Goal: Information Seeking & Learning: Learn about a topic

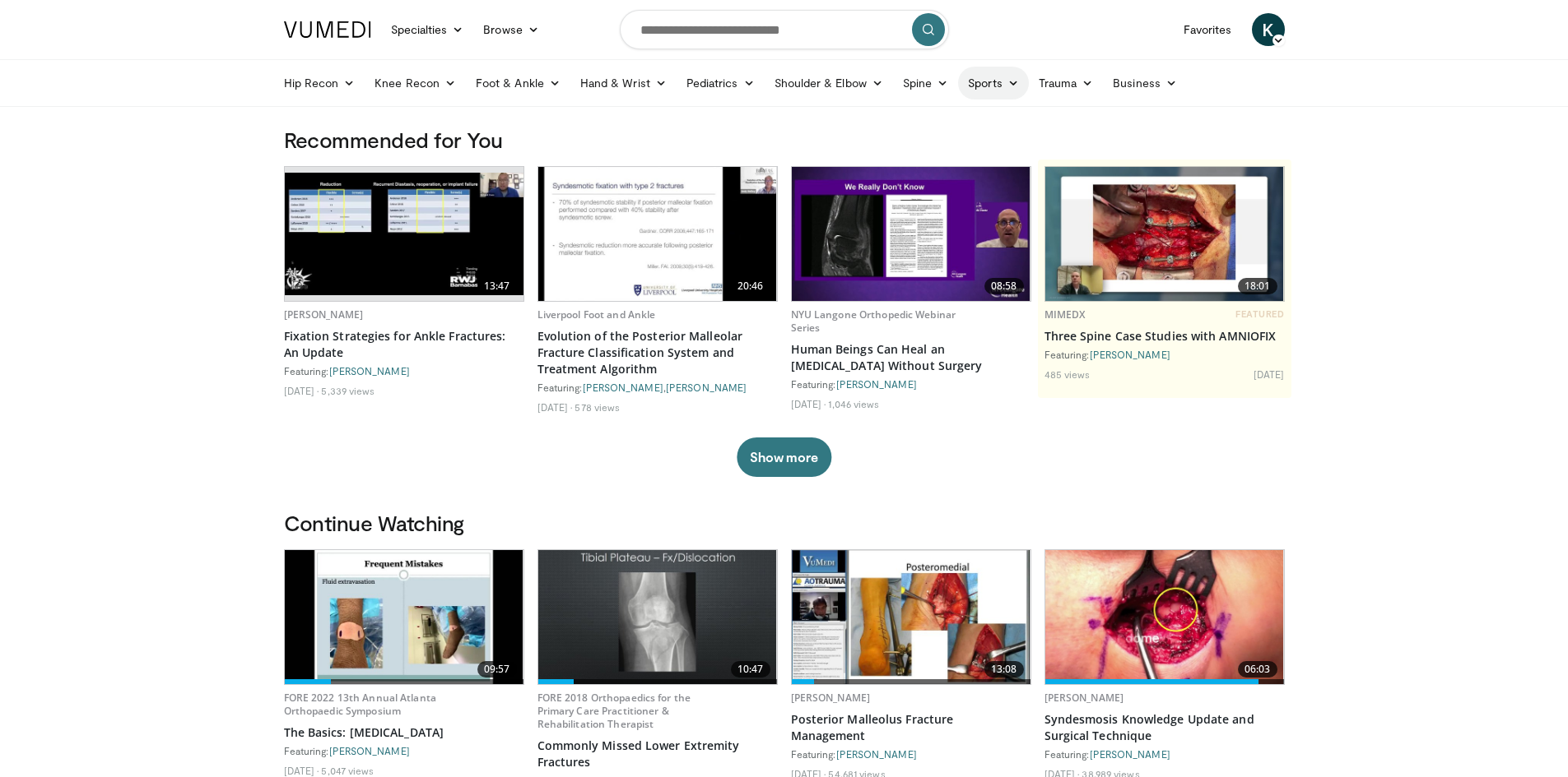
click at [1013, 80] on icon at bounding box center [1013, 82] width 11 height 11
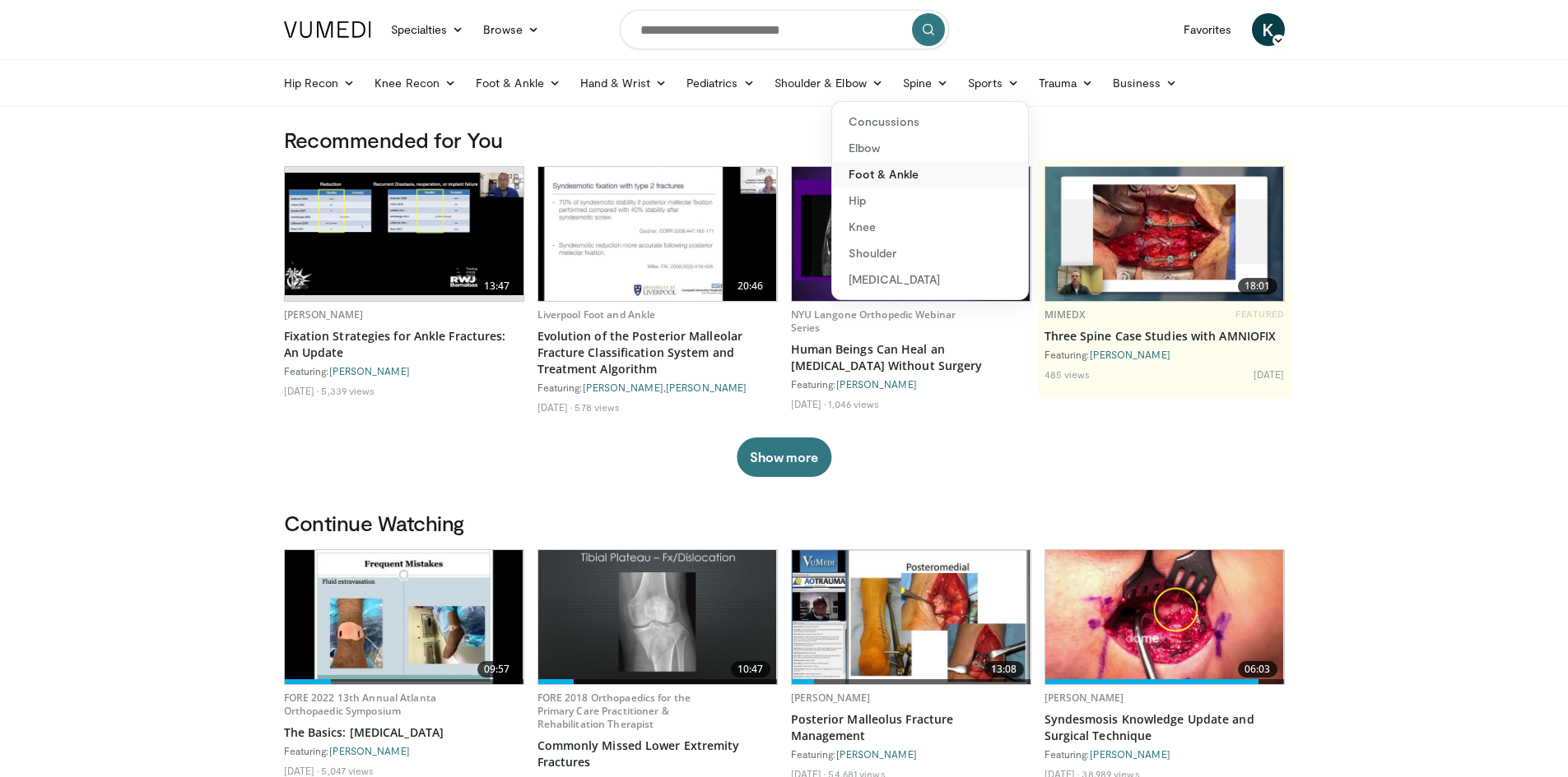
click at [886, 178] on link "Foot & Ankle" at bounding box center [929, 174] width 195 height 27
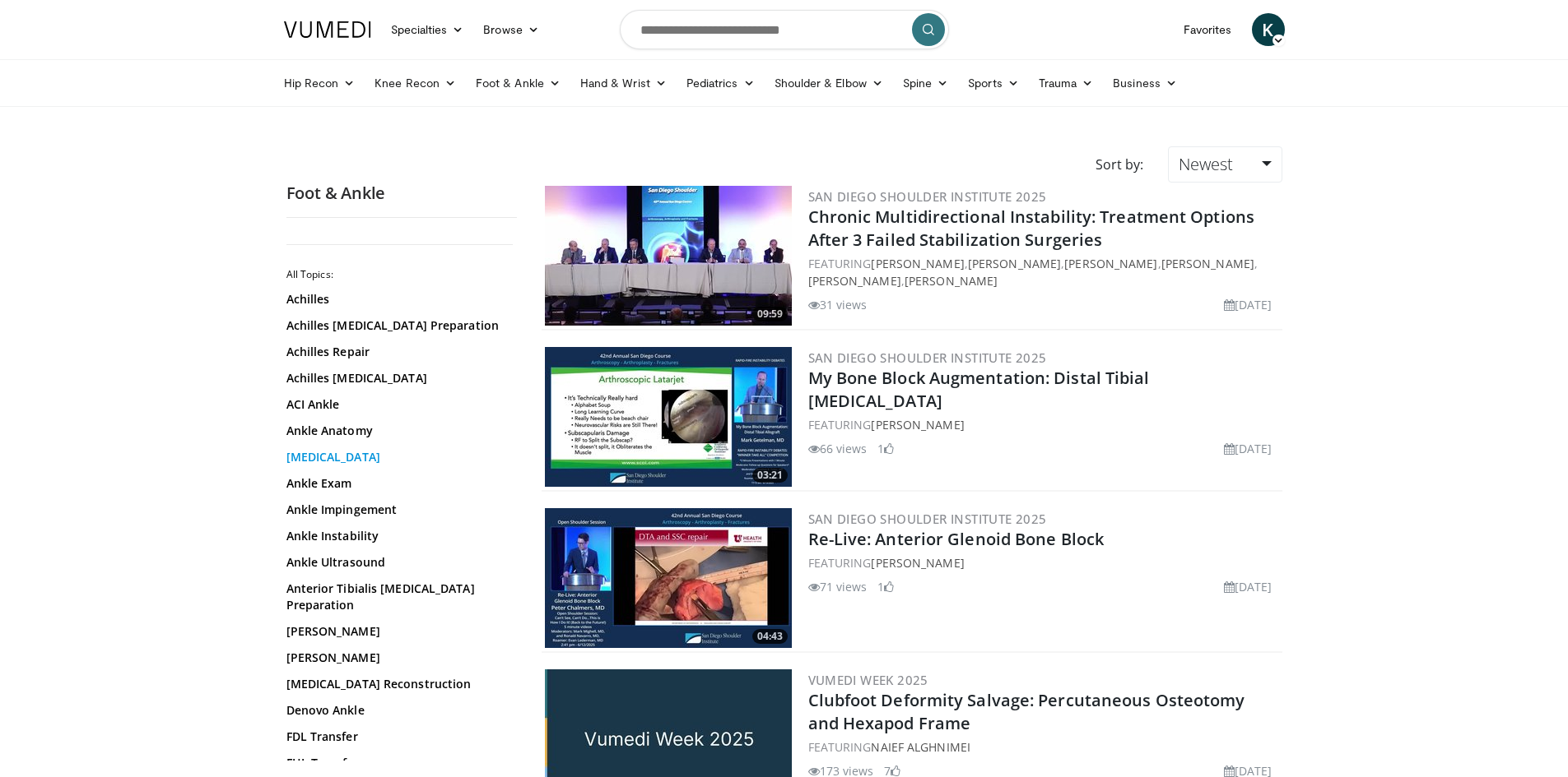
click at [359, 455] on link "Ankle Arthroscopy" at bounding box center [397, 457] width 222 height 17
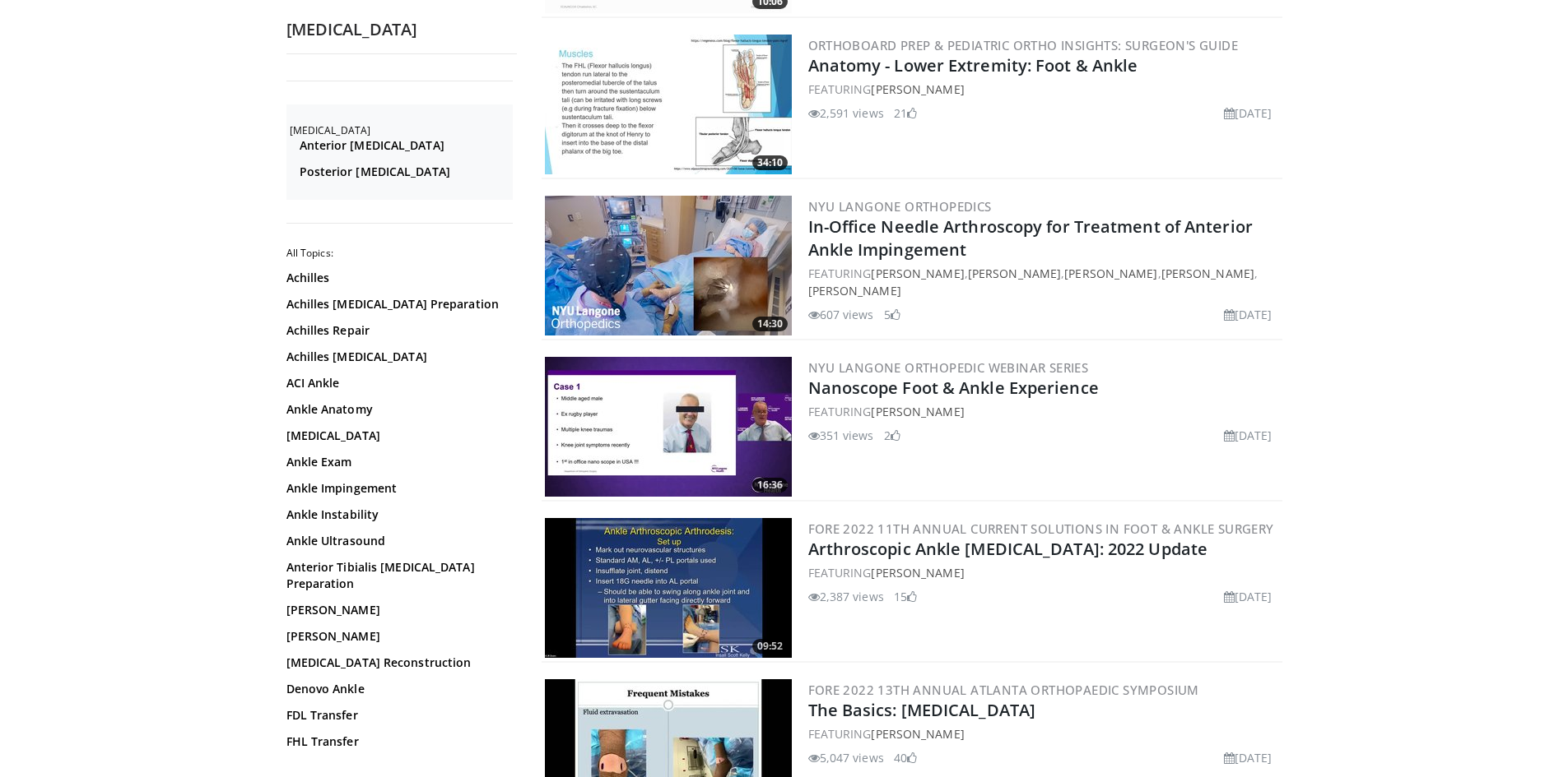
scroll to position [2715, 0]
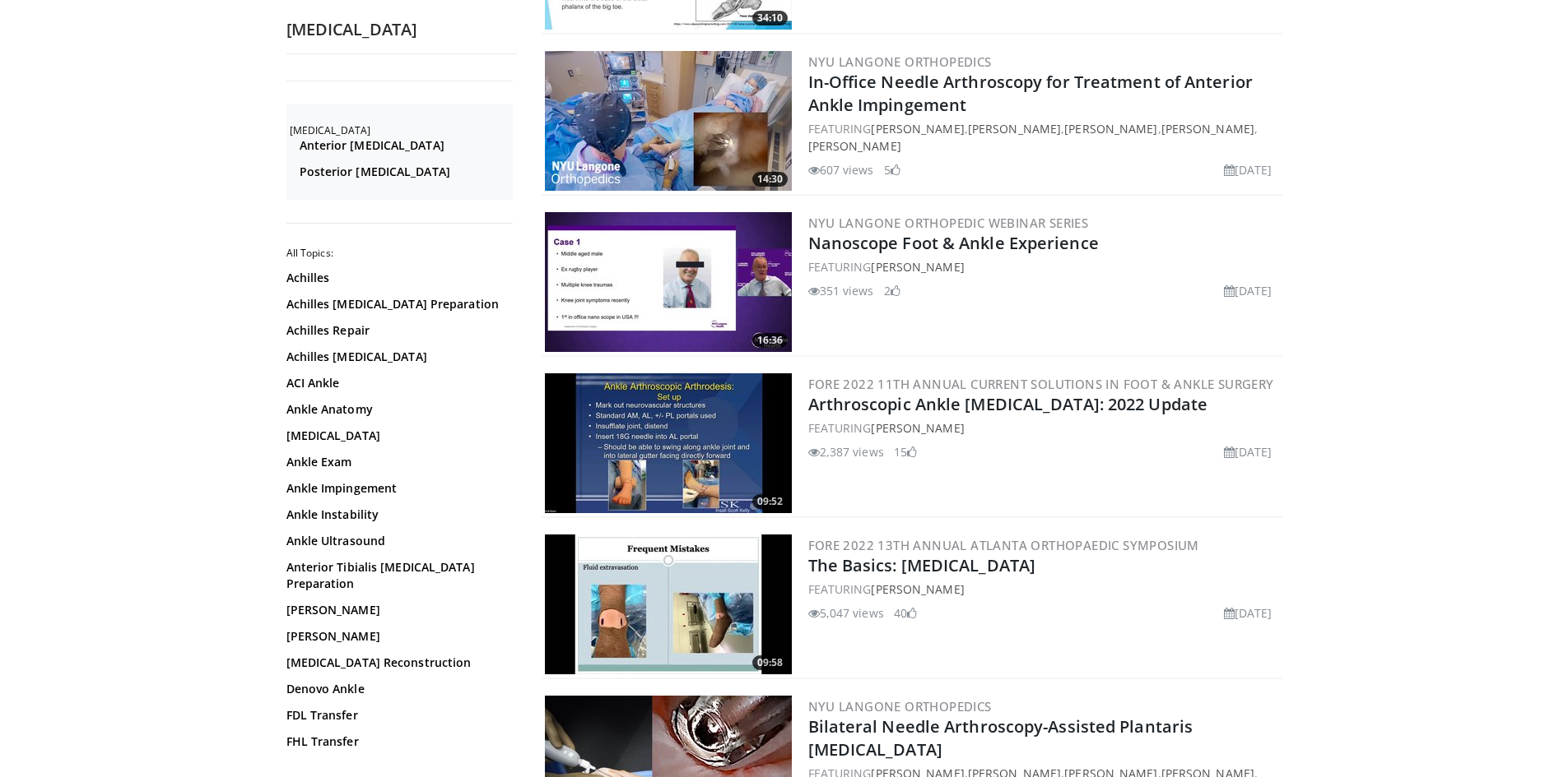
click at [666, 599] on img at bounding box center [668, 605] width 247 height 140
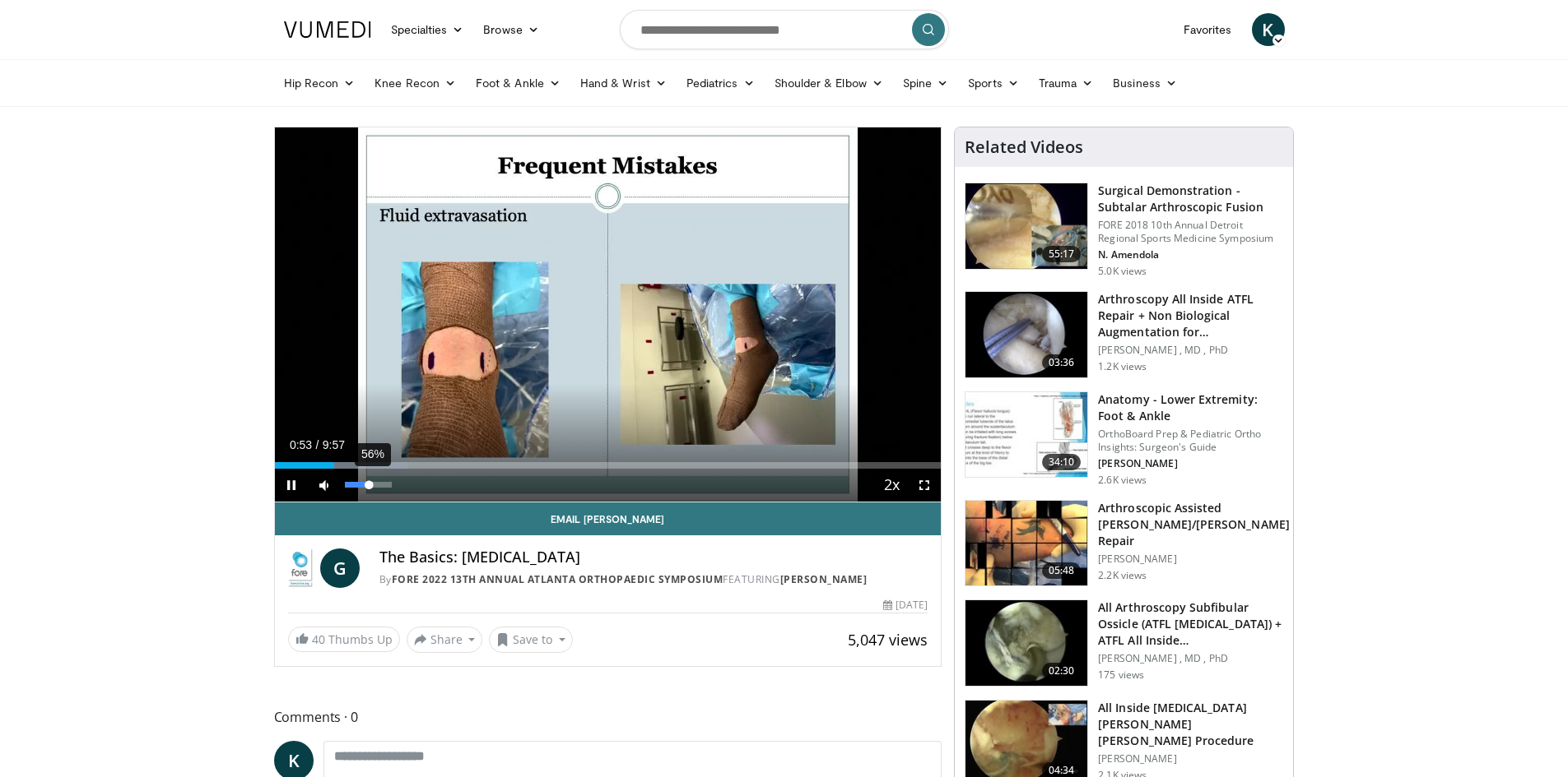
click at [371, 484] on video-js "**********" at bounding box center [608, 315] width 667 height 375
drag, startPoint x: 370, startPoint y: 483, endPoint x: 402, endPoint y: 491, distance: 33.0
click at [402, 491] on div "Mute 100%" at bounding box center [365, 484] width 115 height 33
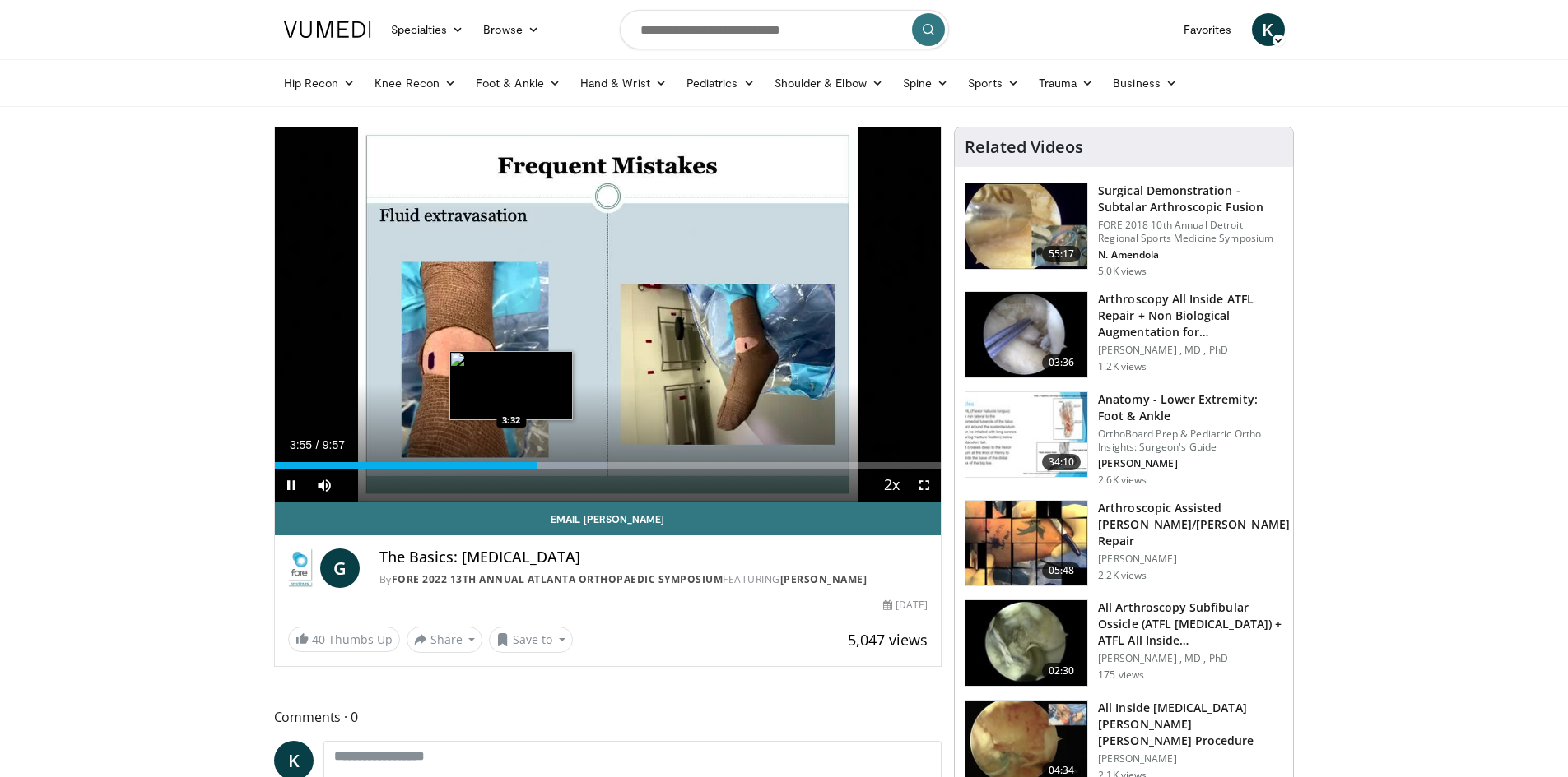
click at [510, 462] on div "3:55" at bounding box center [406, 465] width 263 height 6
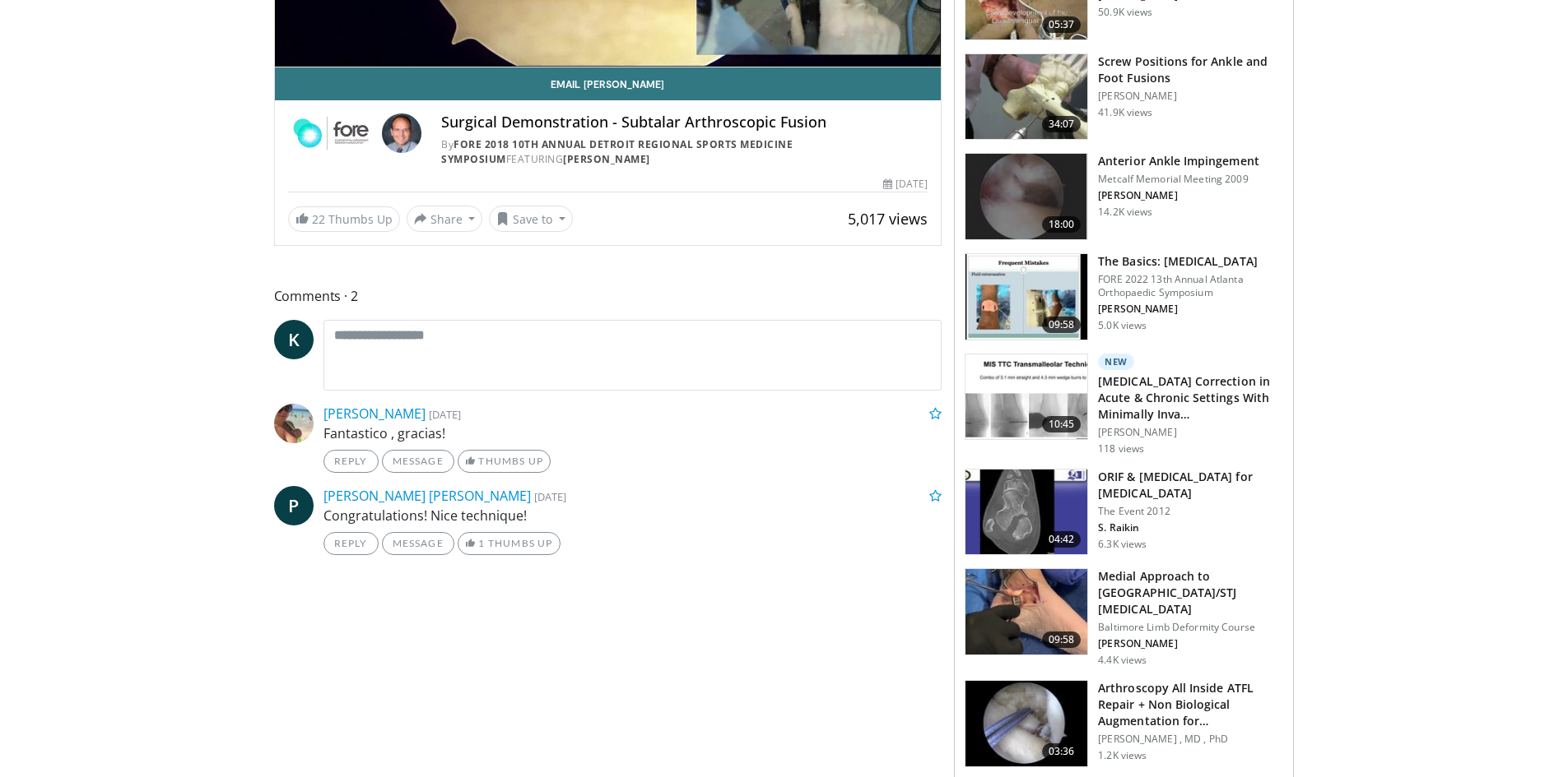
scroll to position [493, 0]
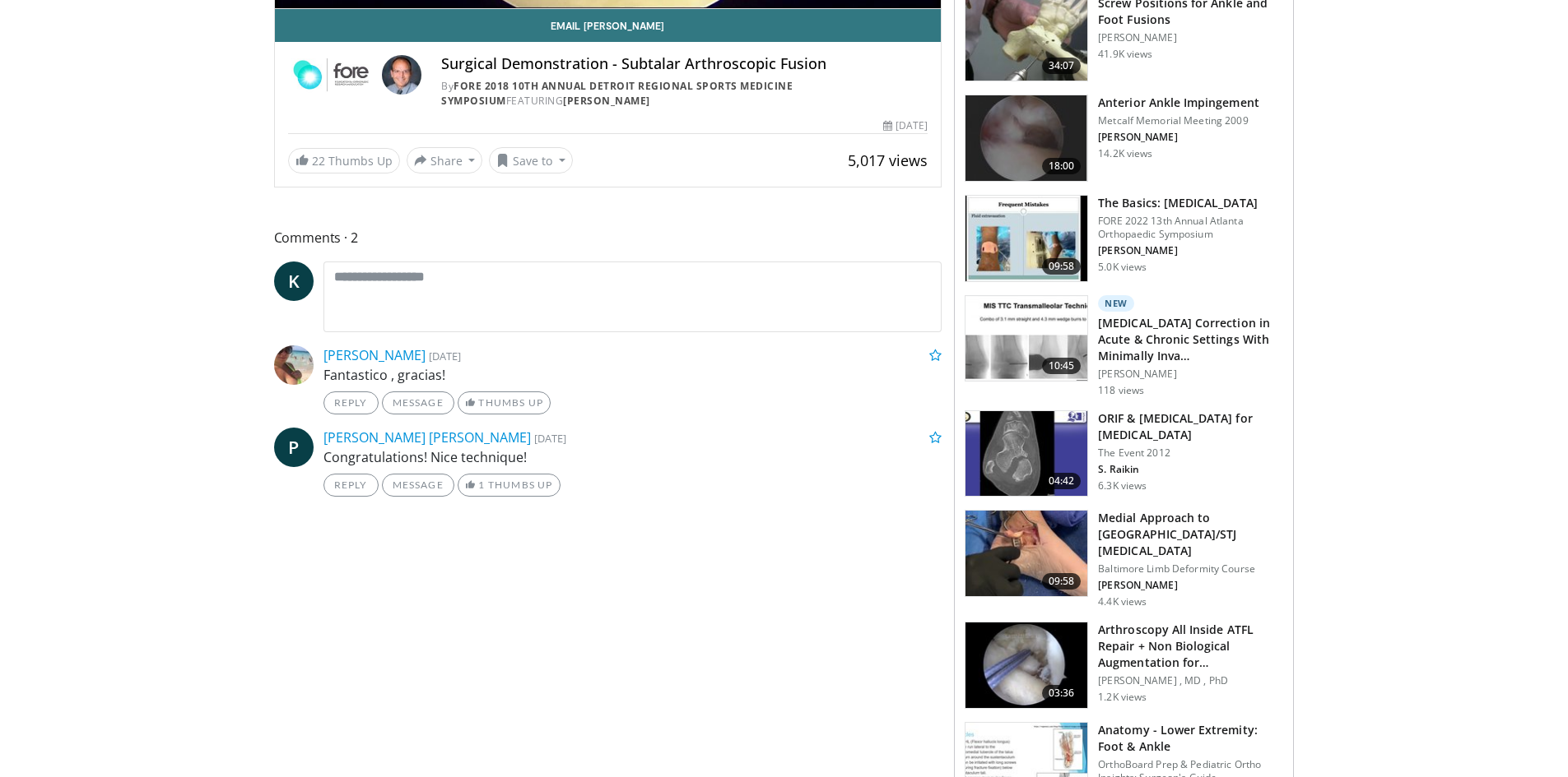
click at [1040, 646] on img at bounding box center [1026, 665] width 122 height 86
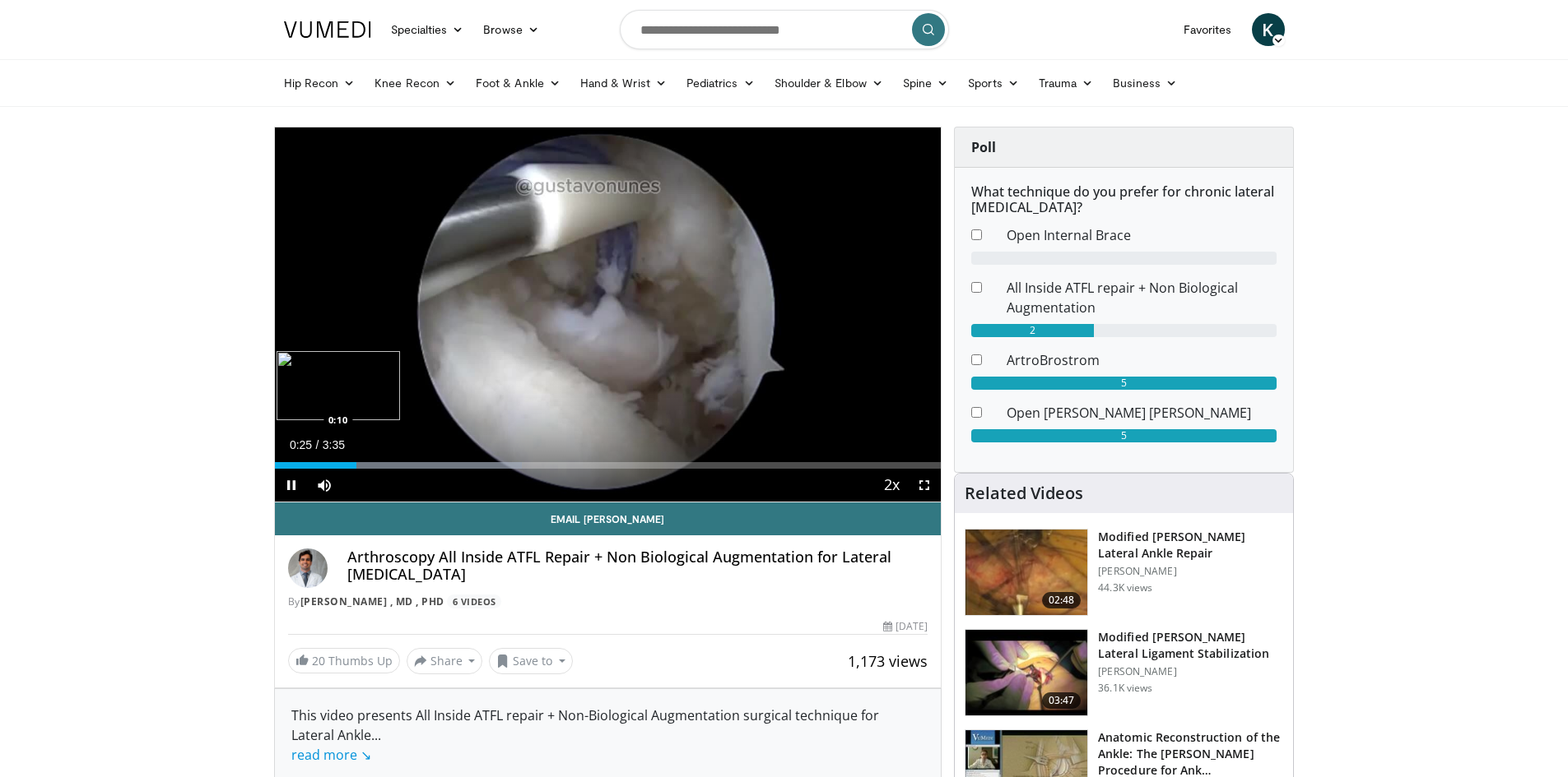
click at [308, 466] on div "Loaded : 37.11% 0:26 0:10" at bounding box center [608, 465] width 667 height 6
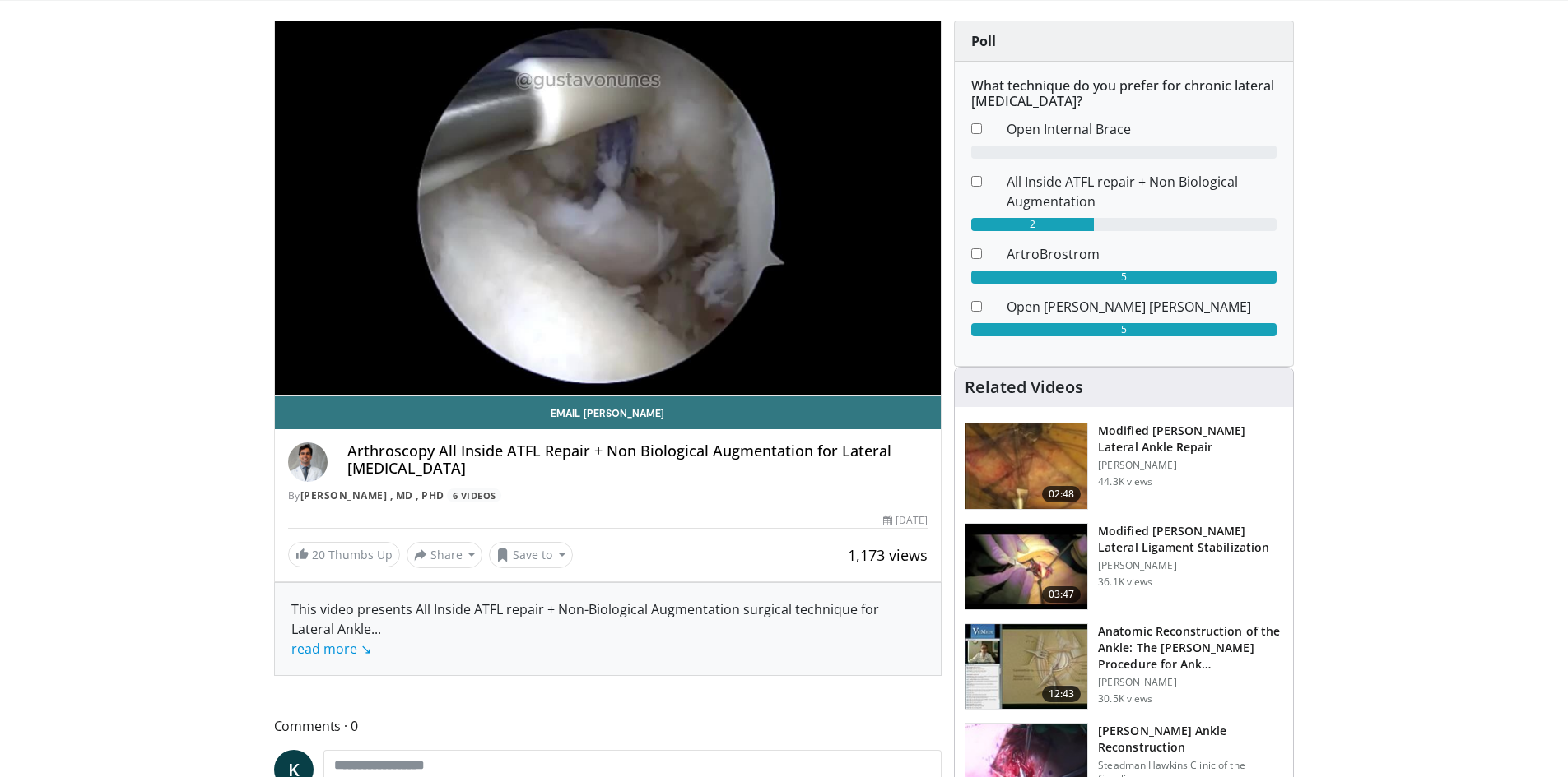
scroll to position [247, 0]
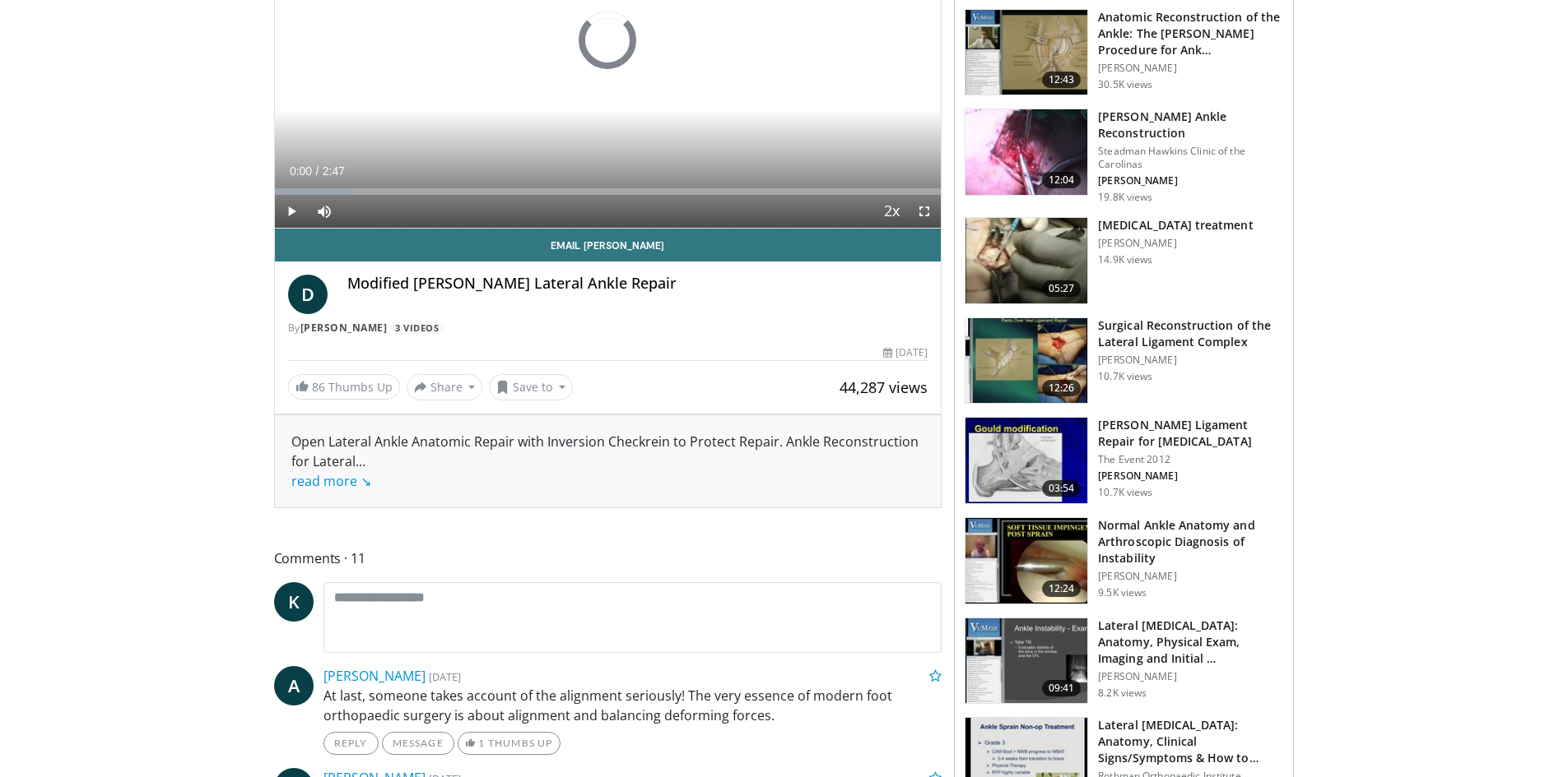
scroll to position [329, 0]
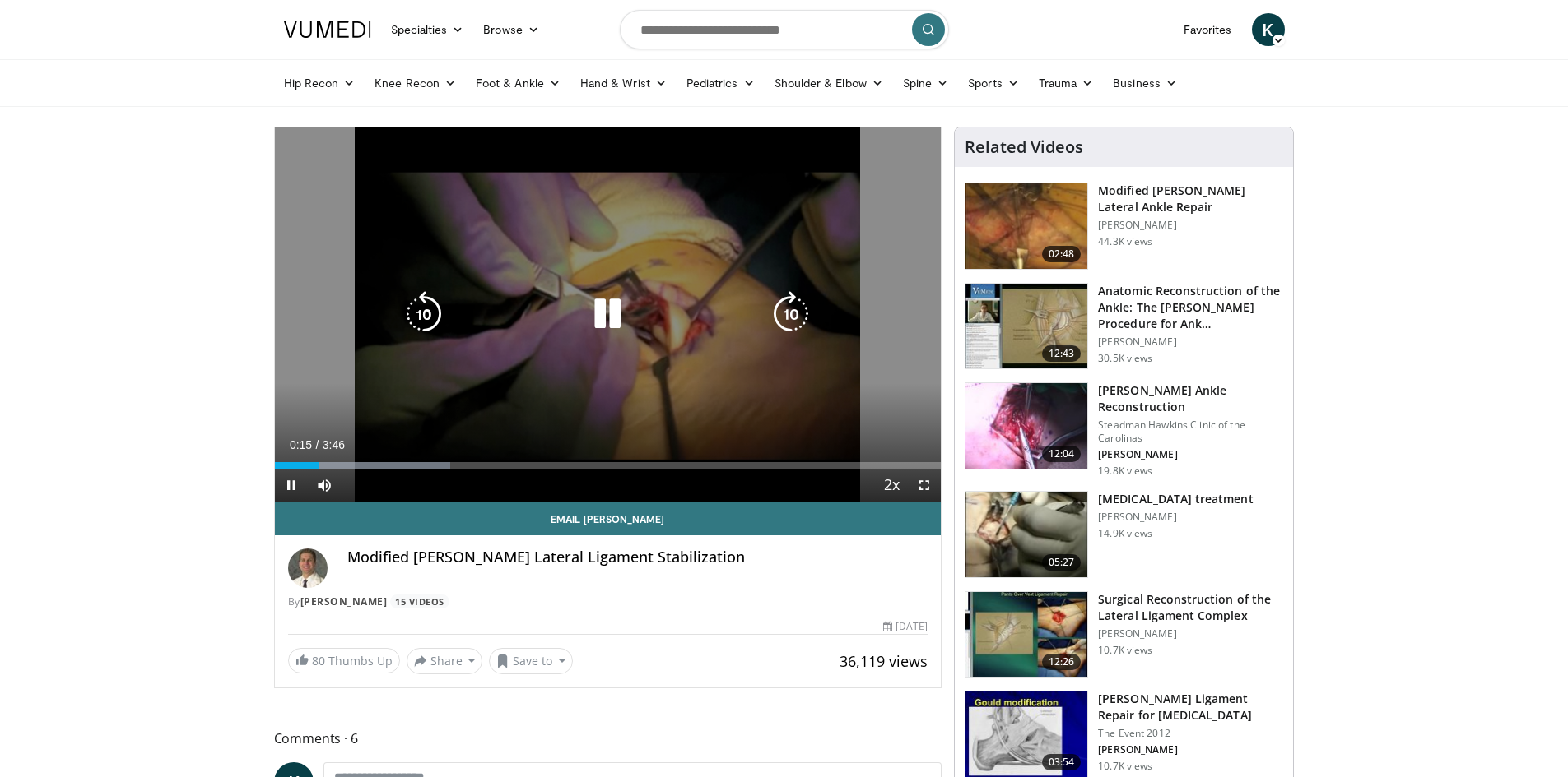
click at [520, 291] on div "10 seconds Tap to unmute" at bounding box center [608, 314] width 667 height 374
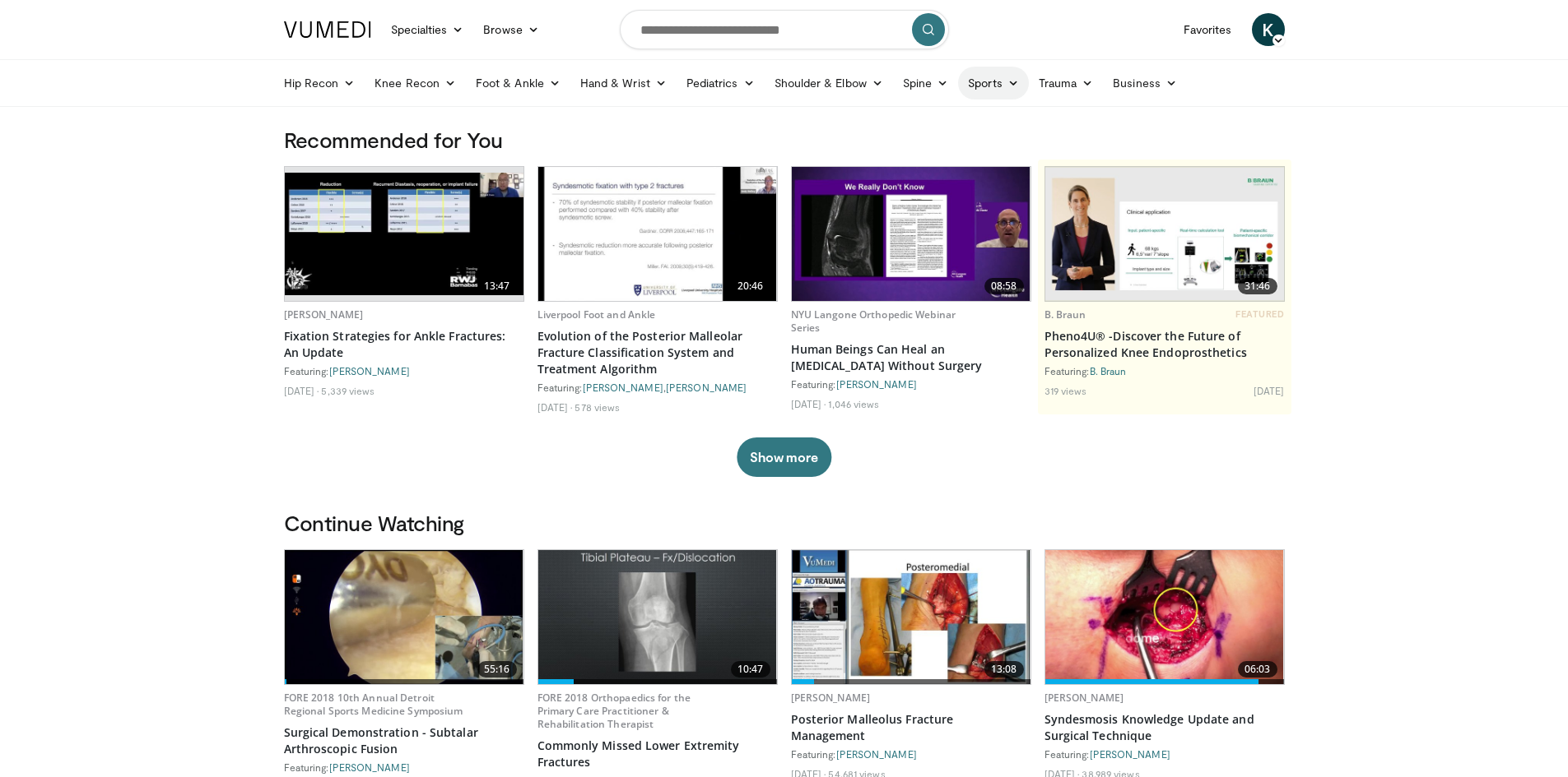
click at [1011, 80] on icon at bounding box center [1013, 82] width 11 height 11
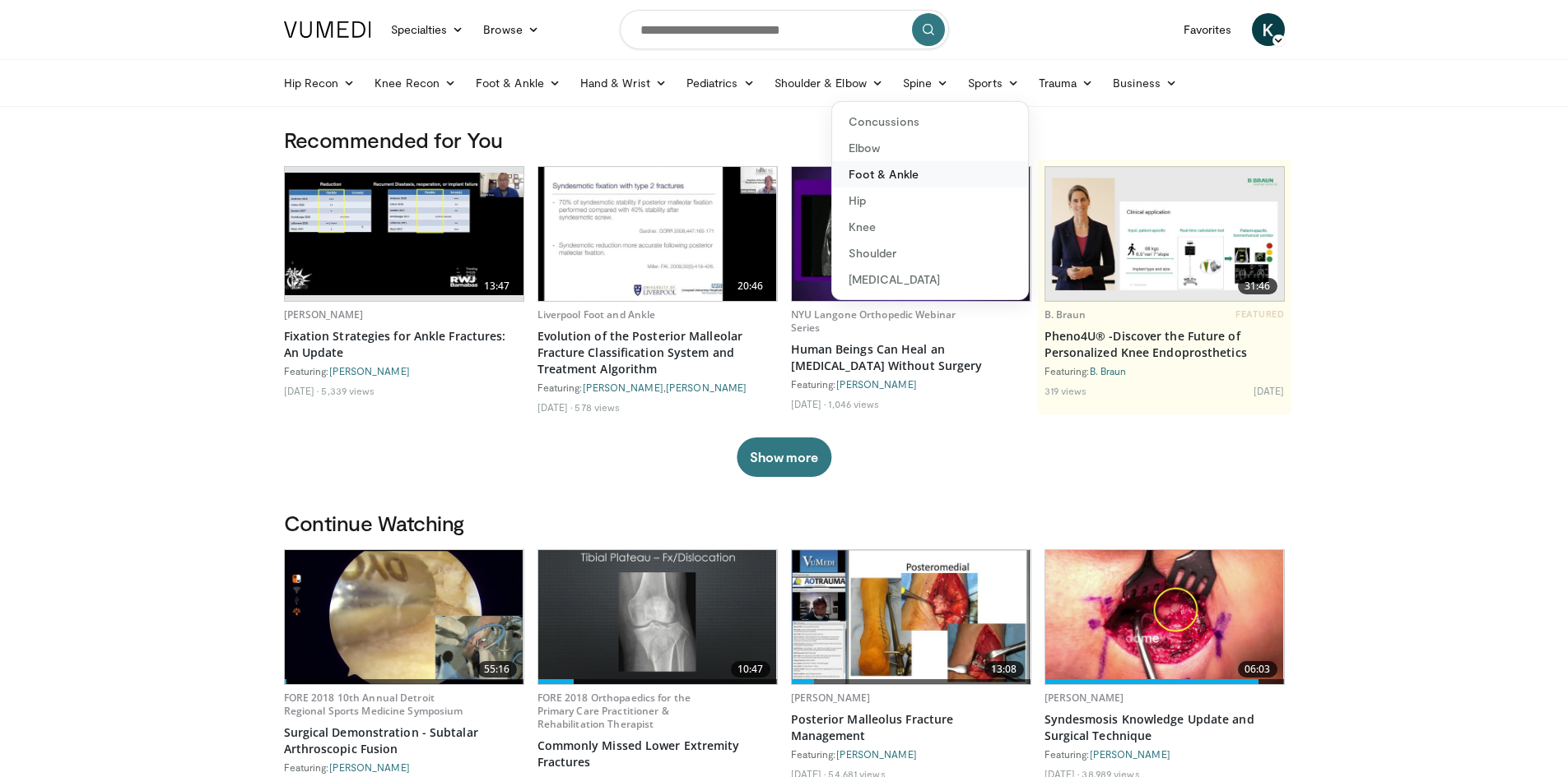
click at [887, 178] on link "Foot & Ankle" at bounding box center [929, 174] width 195 height 27
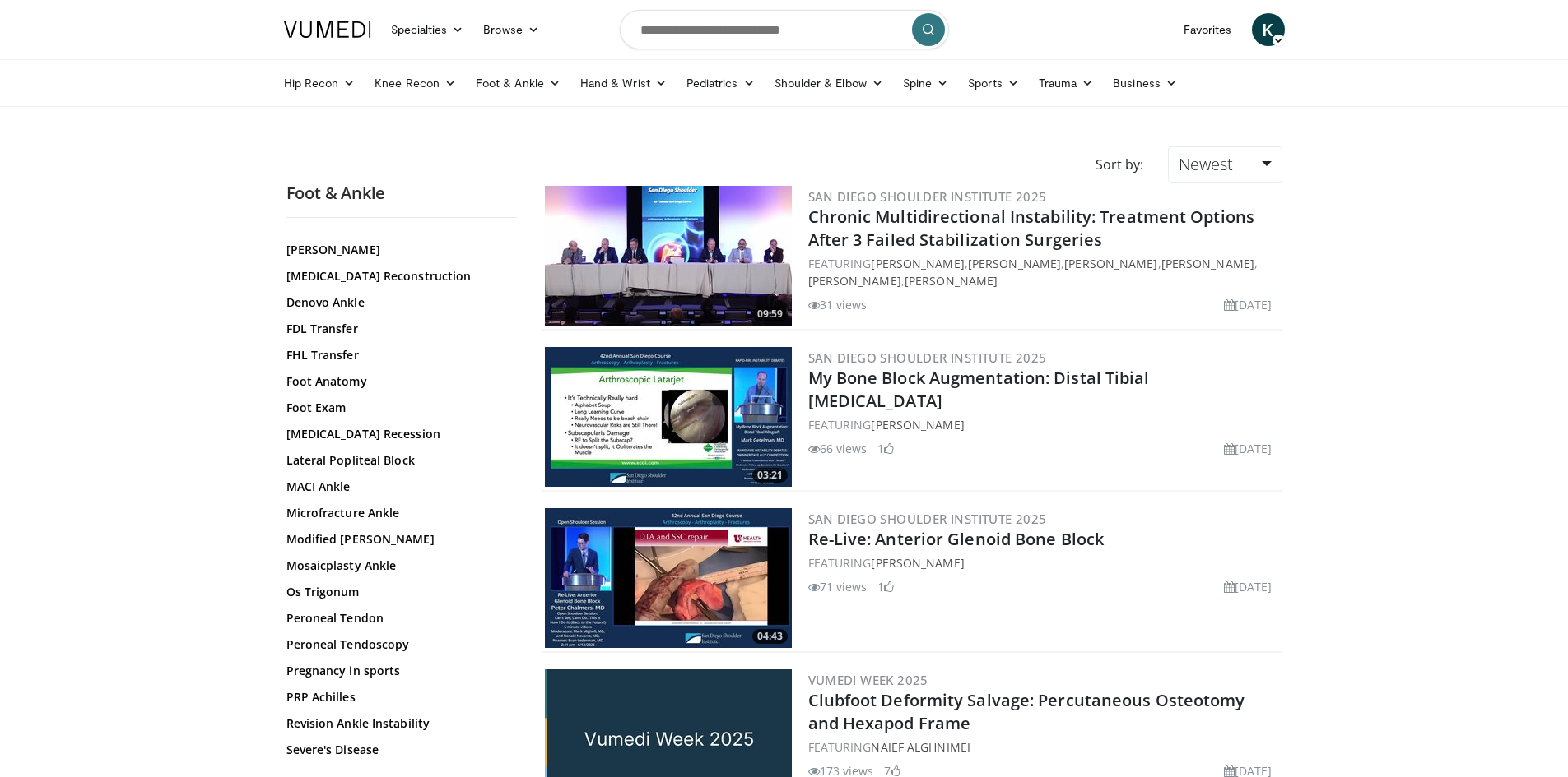
scroll to position [411, 0]
click at [385, 502] on link "Microfracture Ankle" at bounding box center [397, 510] width 222 height 17
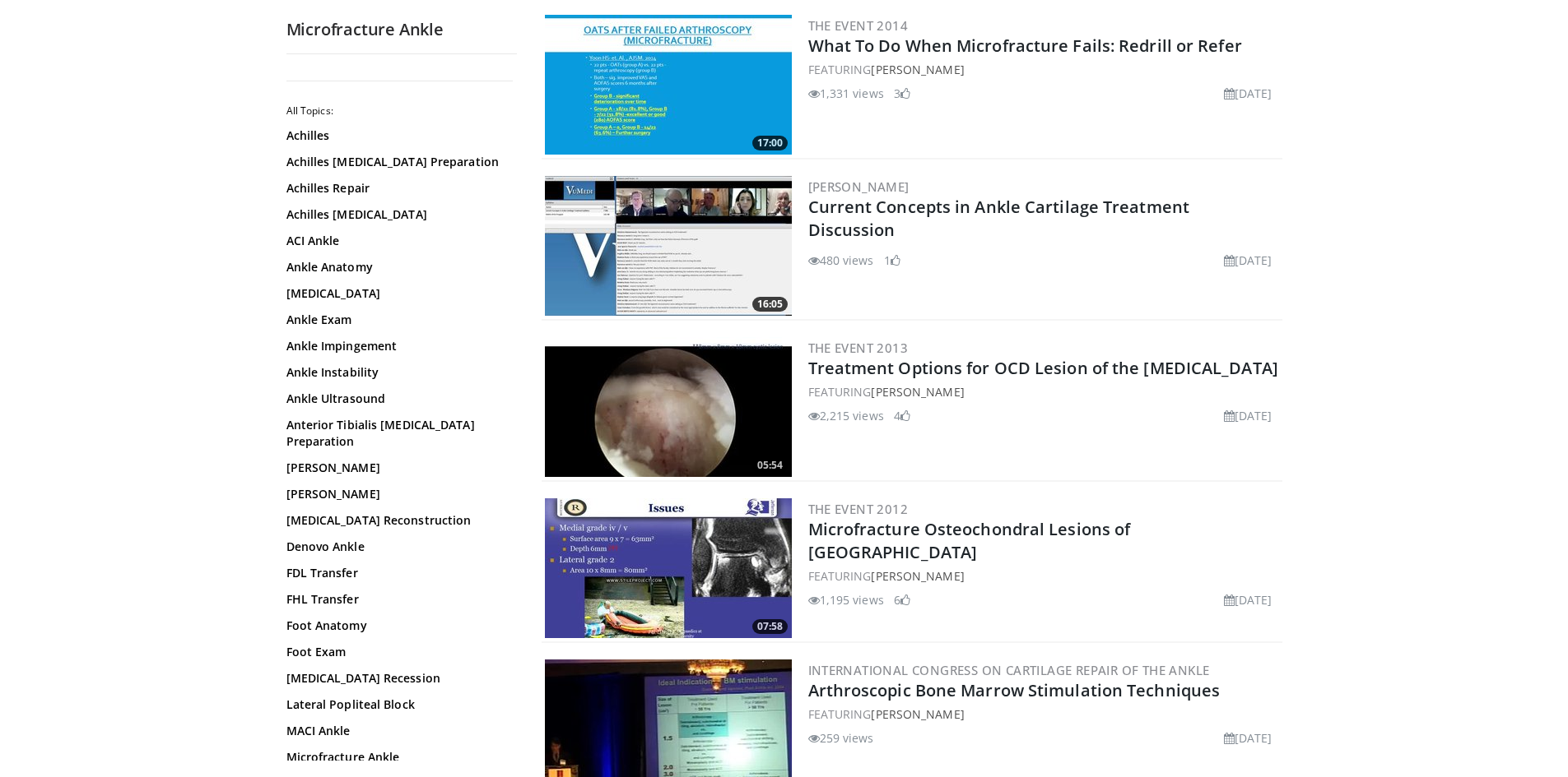
scroll to position [987, 0]
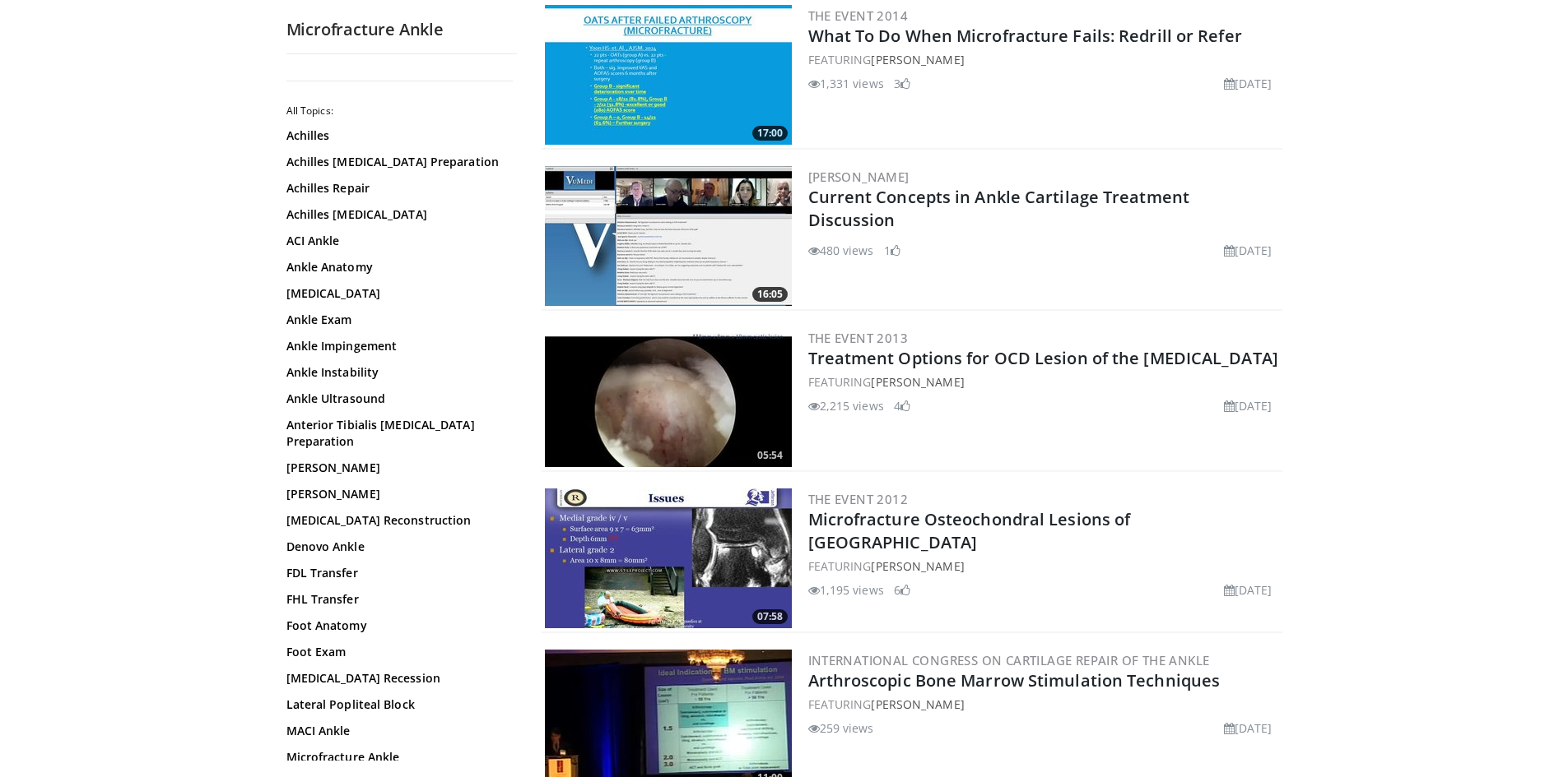
click at [677, 365] on img at bounding box center [668, 397] width 247 height 140
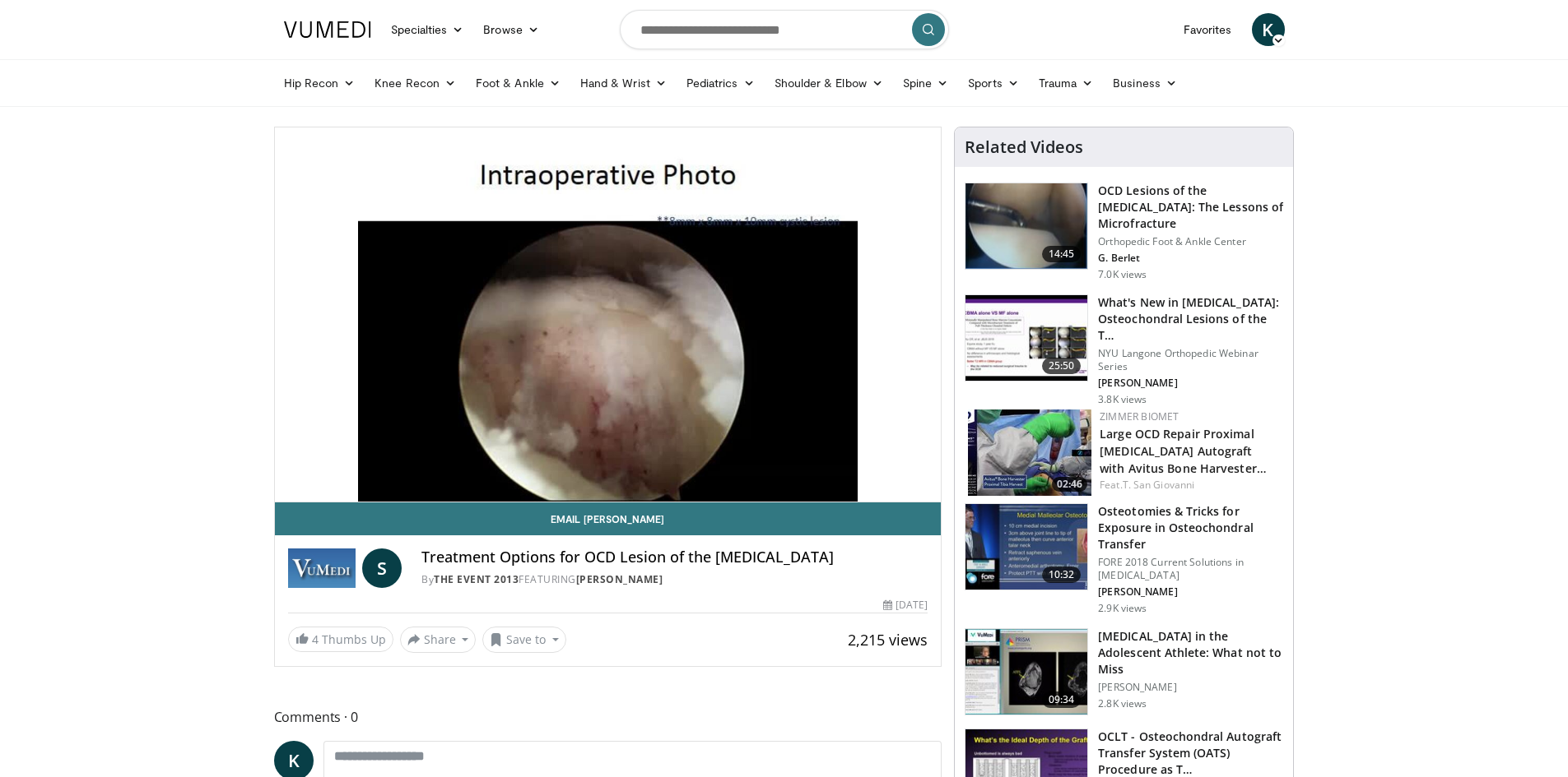
click at [1262, 27] on span "K" at bounding box center [1267, 29] width 33 height 33
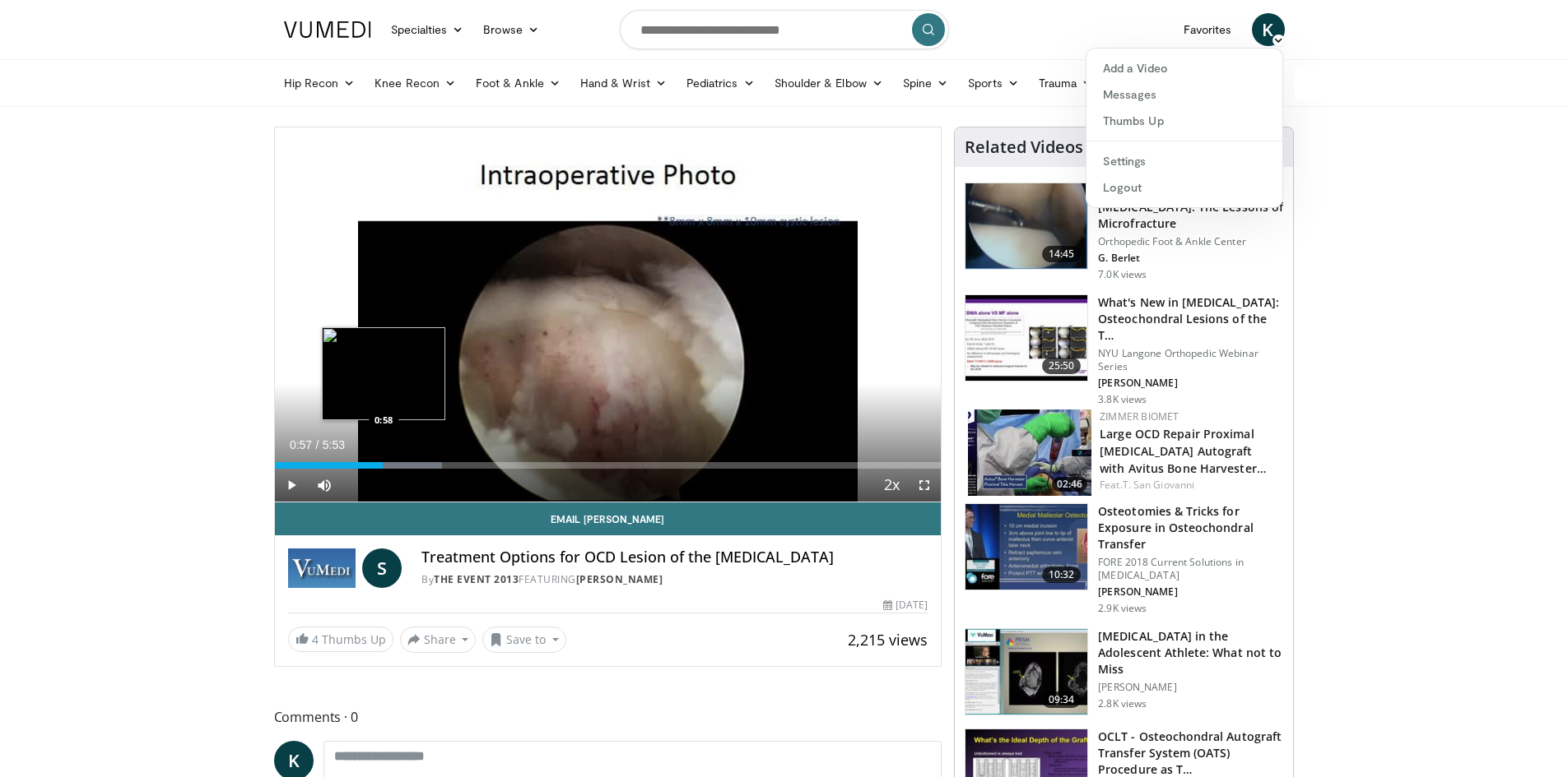
click at [383, 462] on div "Loaded : 25.18% 0:57 0:58" at bounding box center [608, 465] width 667 height 6
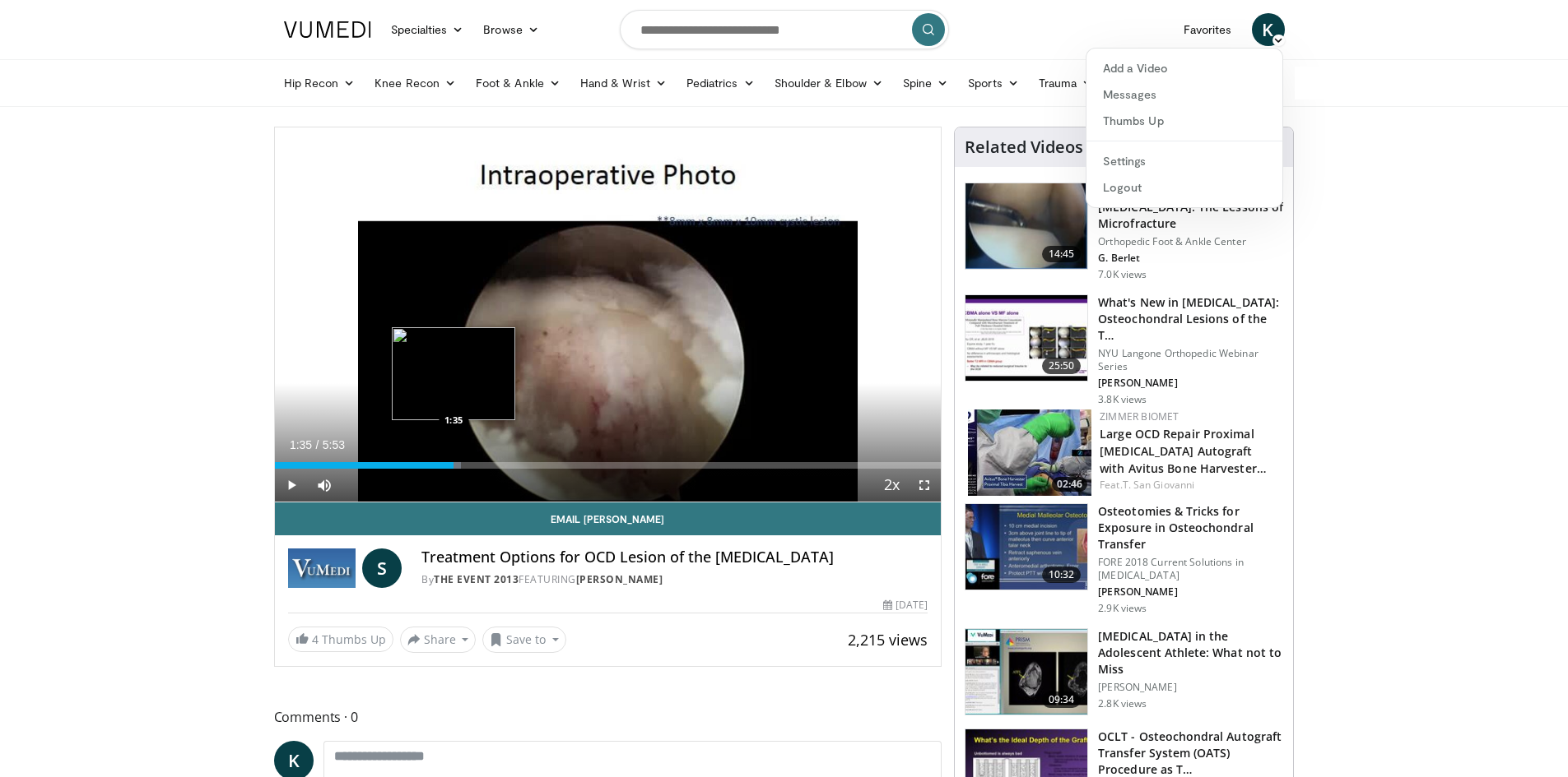
click at [454, 460] on div "Loaded : 27.98% 1:35 1:35" at bounding box center [608, 461] width 667 height 16
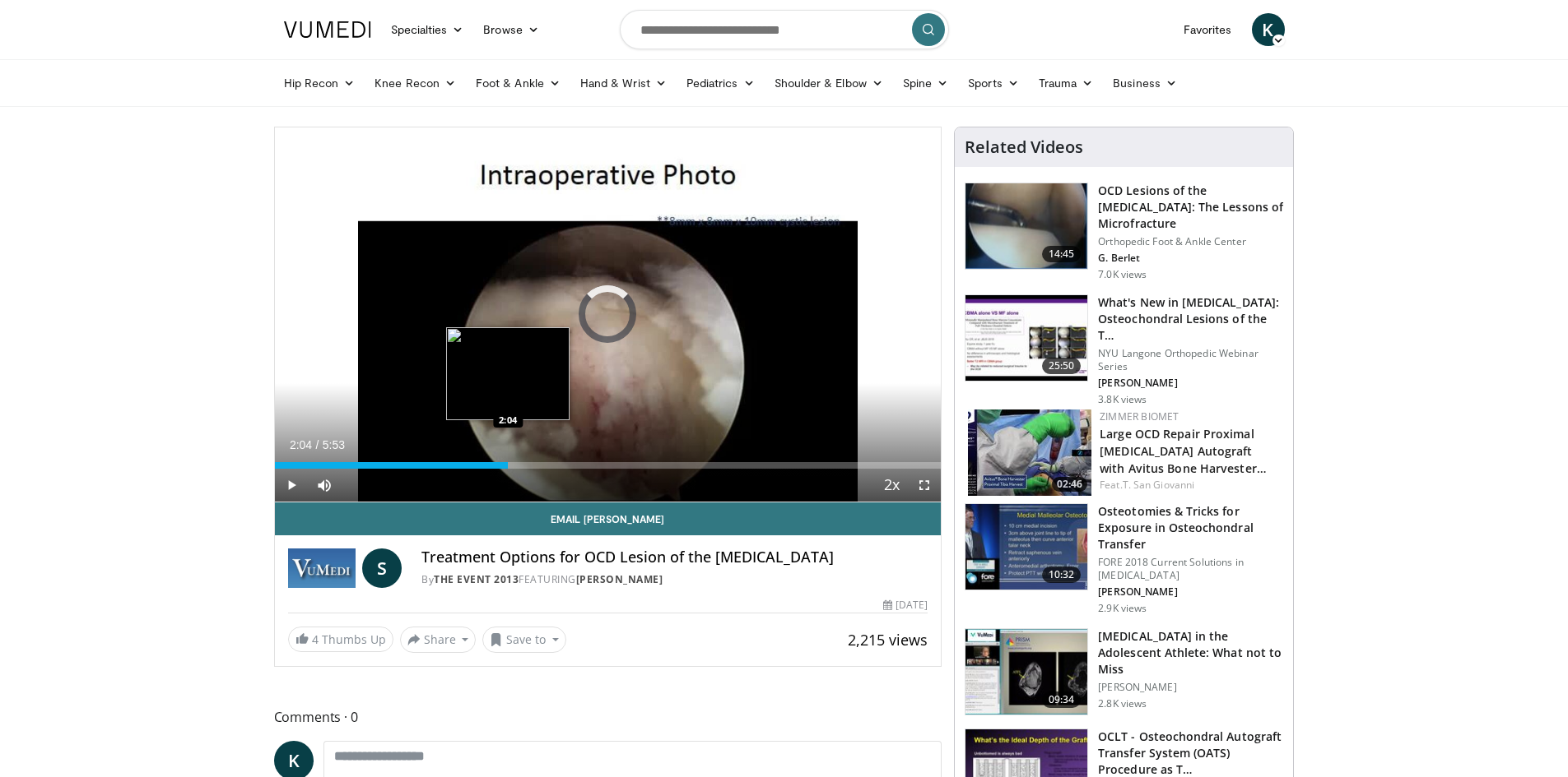
click at [508, 459] on div "Loaded : 33.57% 2:04 2:04" at bounding box center [608, 461] width 667 height 16
click at [556, 459] on div "Loaded : 36.37% 2:04 2:29" at bounding box center [608, 461] width 667 height 16
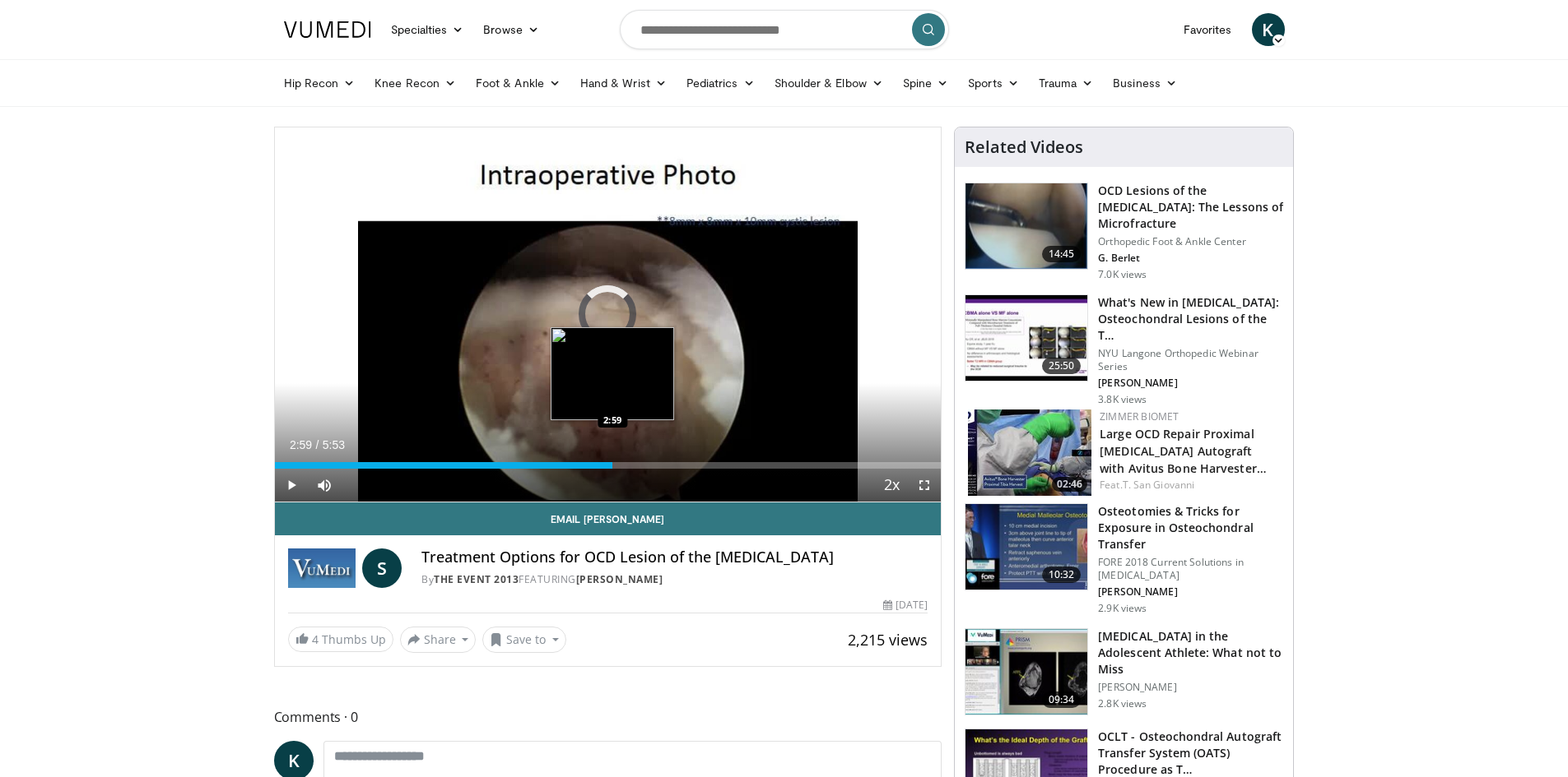
click at [612, 465] on div "Loaded : 50.36% 2:59 2:59" at bounding box center [608, 465] width 667 height 6
click at [586, 461] on div "Loaded : 70.52% 3:08 2:46" at bounding box center [608, 461] width 667 height 16
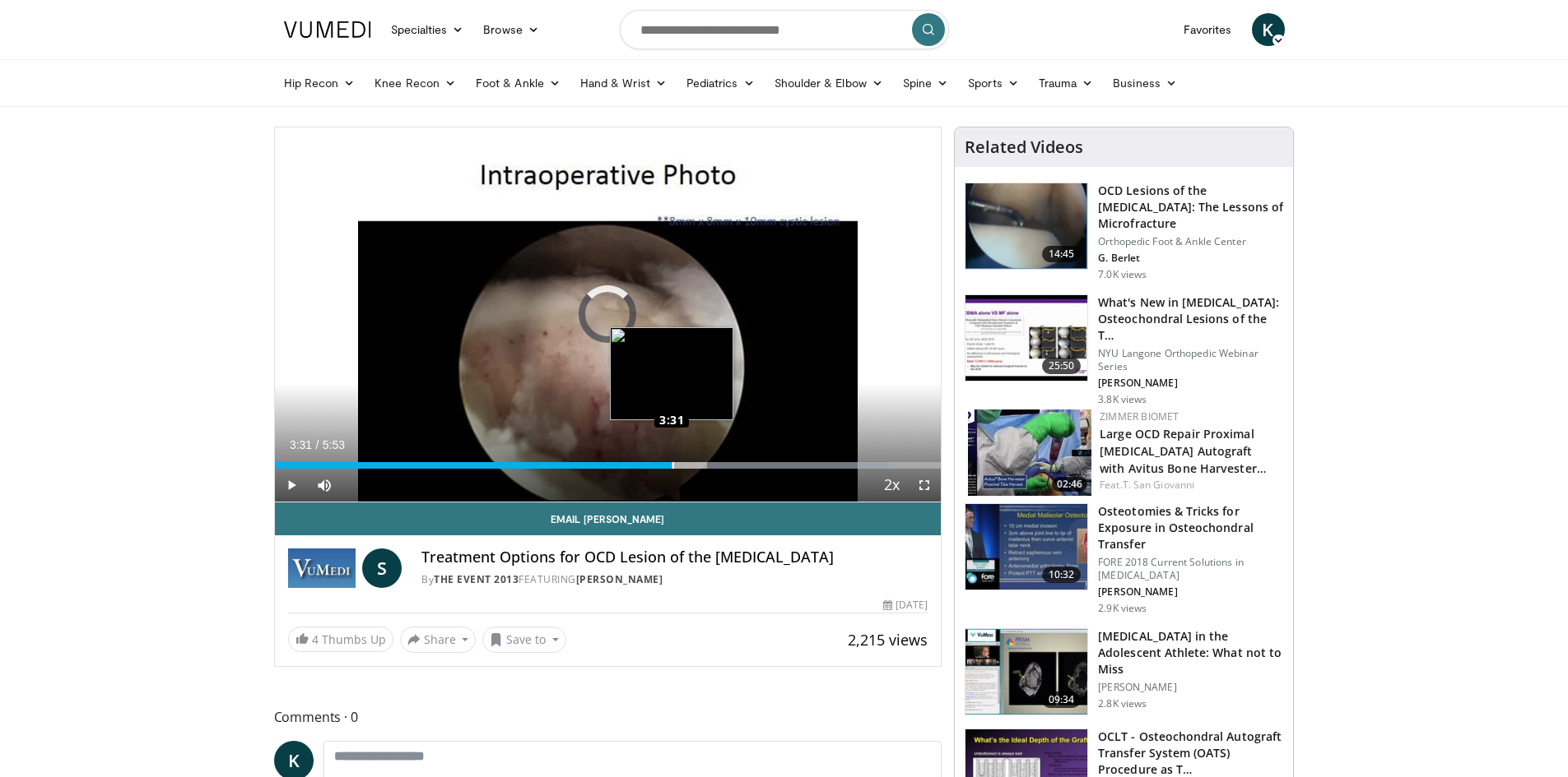
click at [671, 462] on div "Loaded : 92.32% 3:31 3:31" at bounding box center [608, 465] width 667 height 6
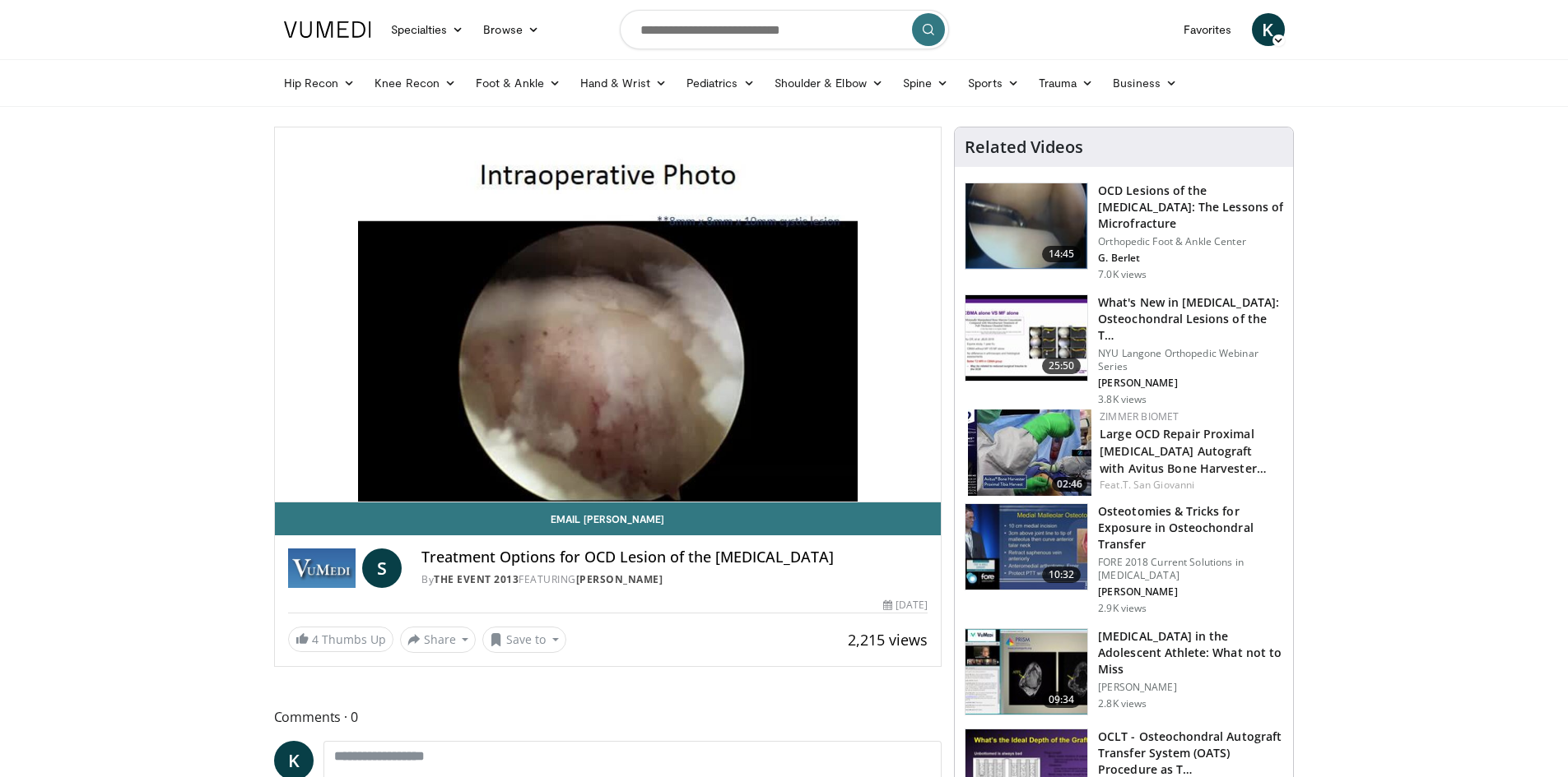
click at [1017, 217] on img at bounding box center [1026, 226] width 122 height 86
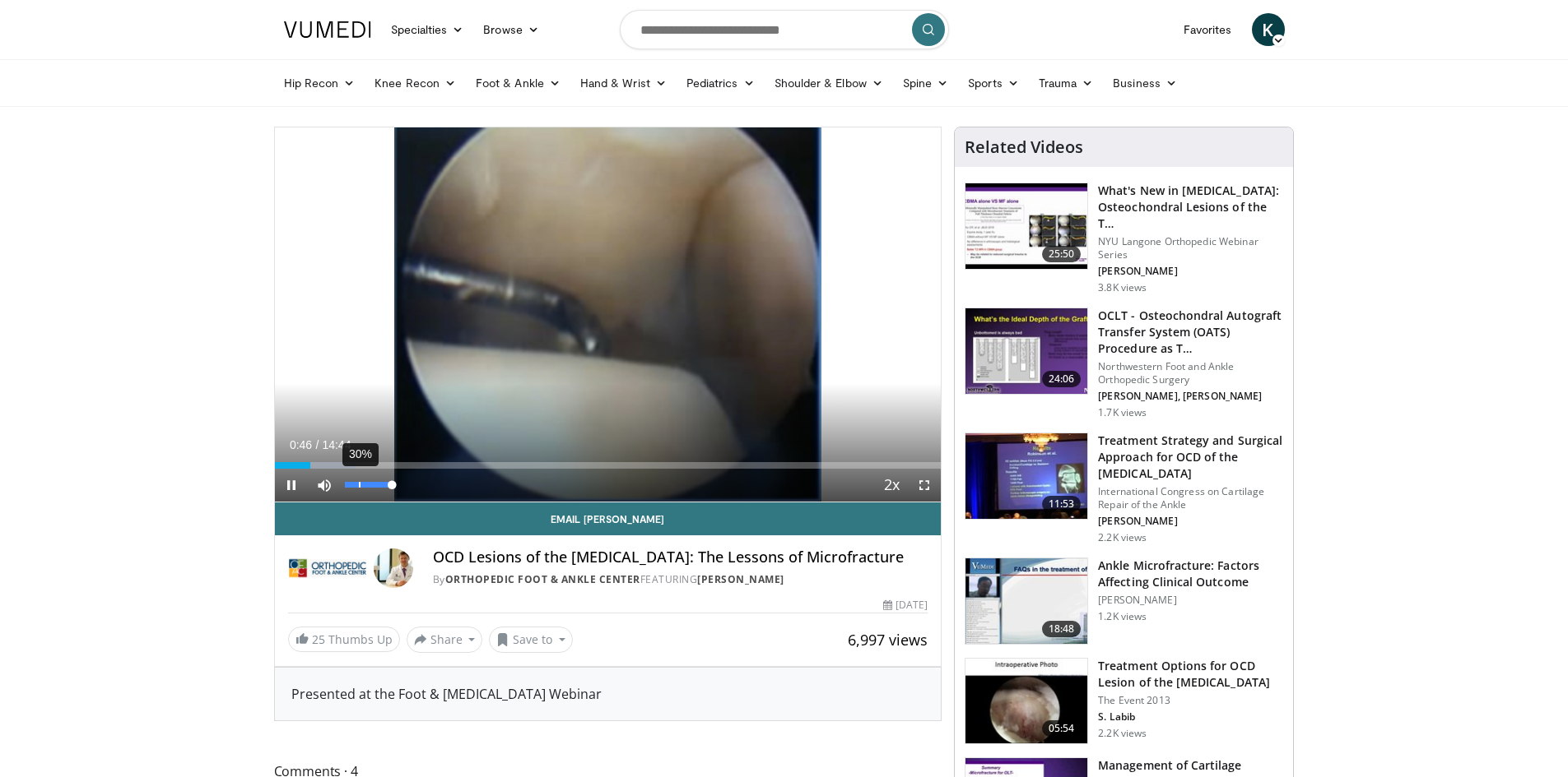
click at [359, 484] on div "30%" at bounding box center [368, 484] width 47 height 6
click at [388, 481] on div "95%" at bounding box center [368, 484] width 57 height 33
drag, startPoint x: 361, startPoint y: 483, endPoint x: 397, endPoint y: 489, distance: 36.5
click at [397, 489] on div "Mute 100%" at bounding box center [365, 484] width 115 height 33
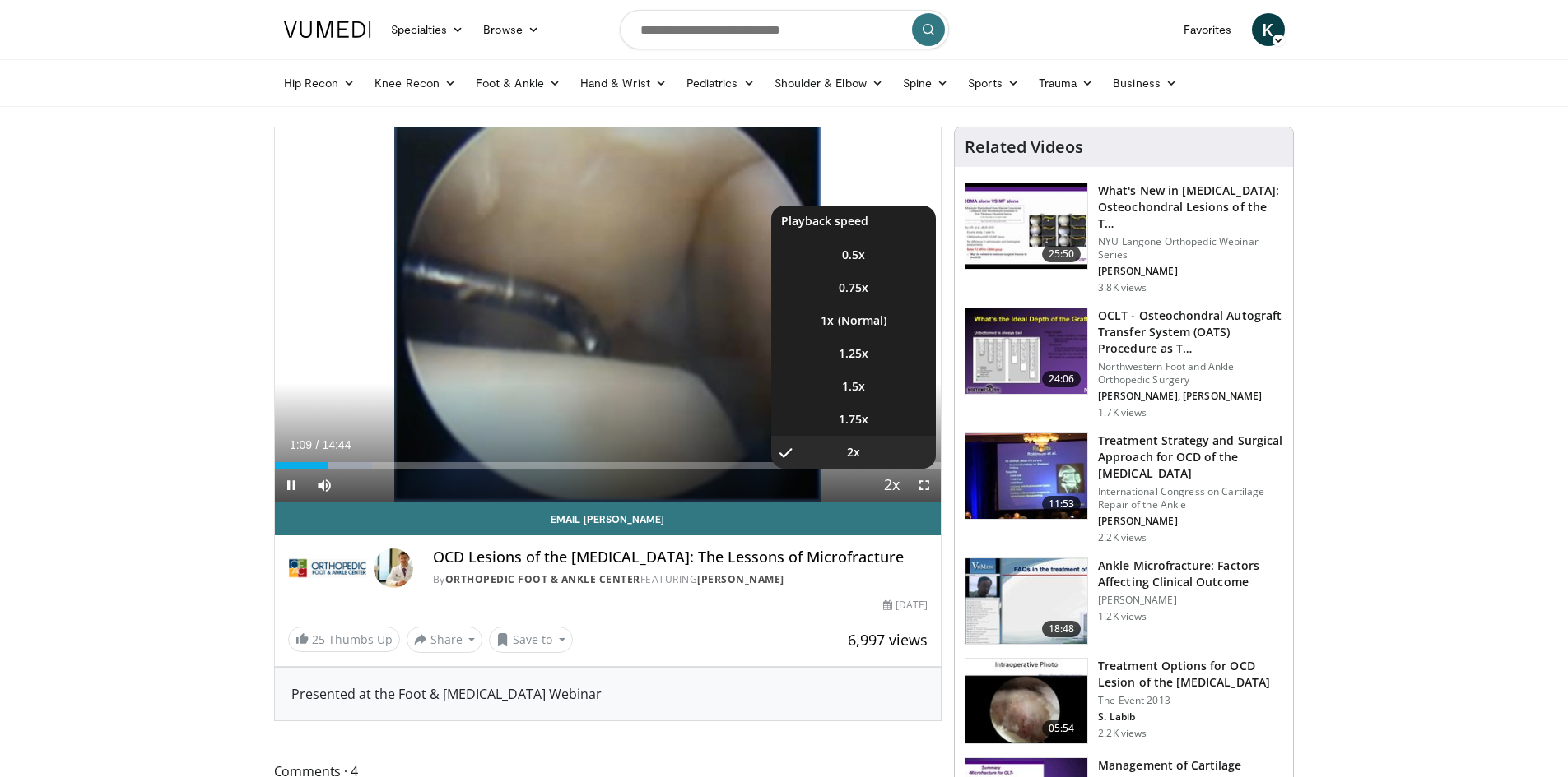
click at [900, 486] on span "Video Player" at bounding box center [891, 485] width 23 height 33
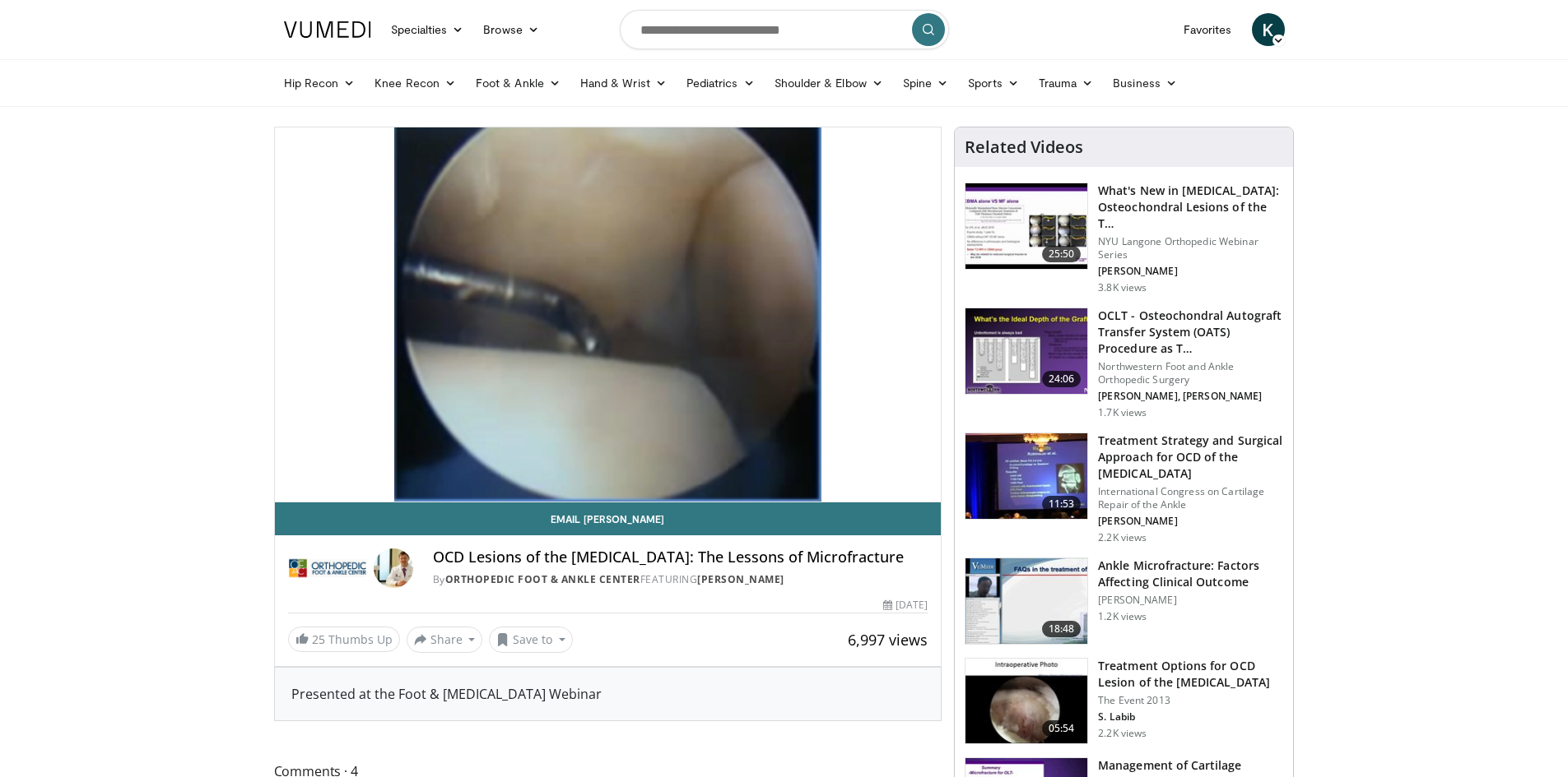
click at [900, 486] on video-js "**********" at bounding box center [608, 315] width 667 height 375
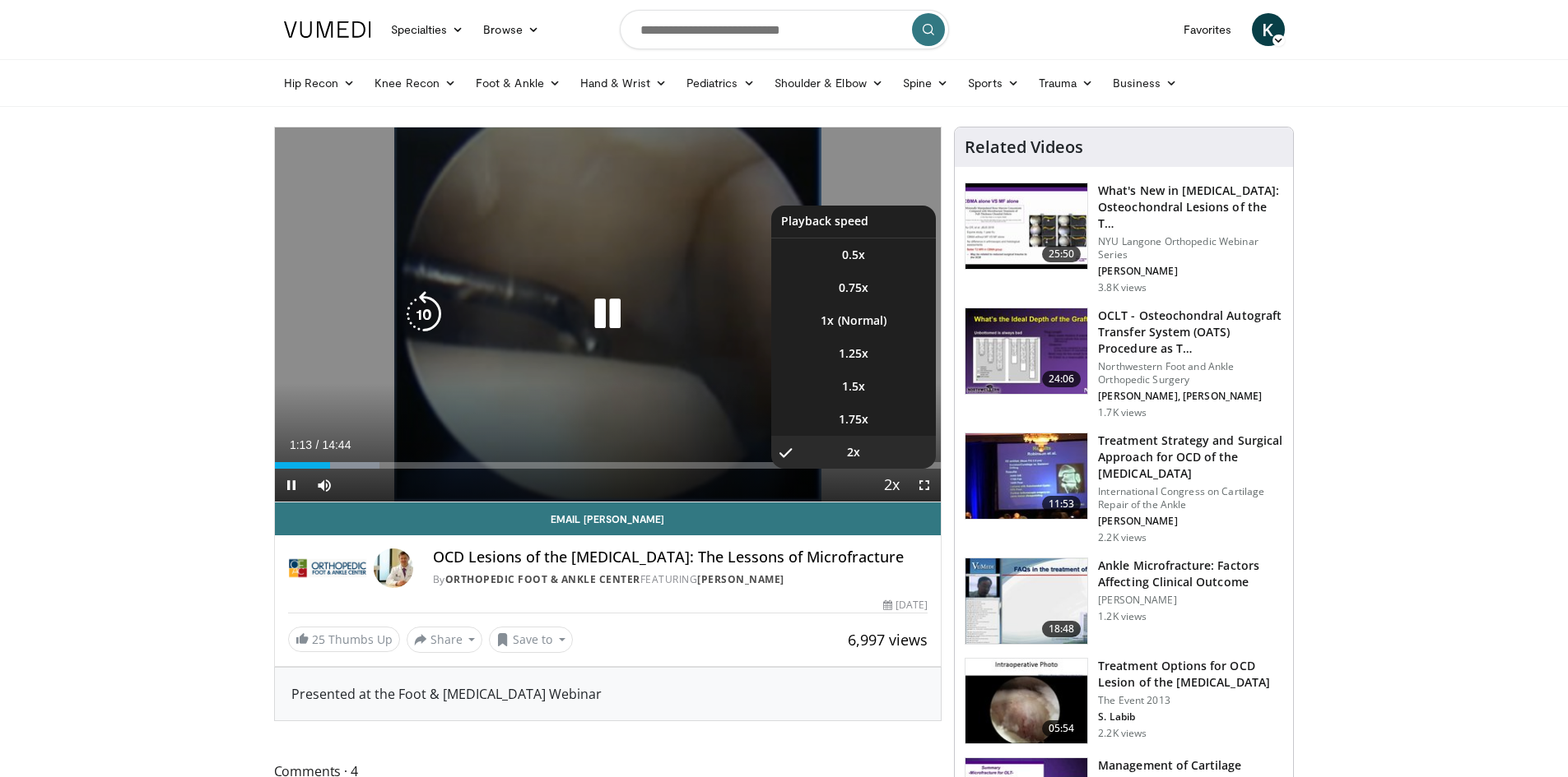
click at [894, 486] on span "Video Player" at bounding box center [891, 485] width 23 height 33
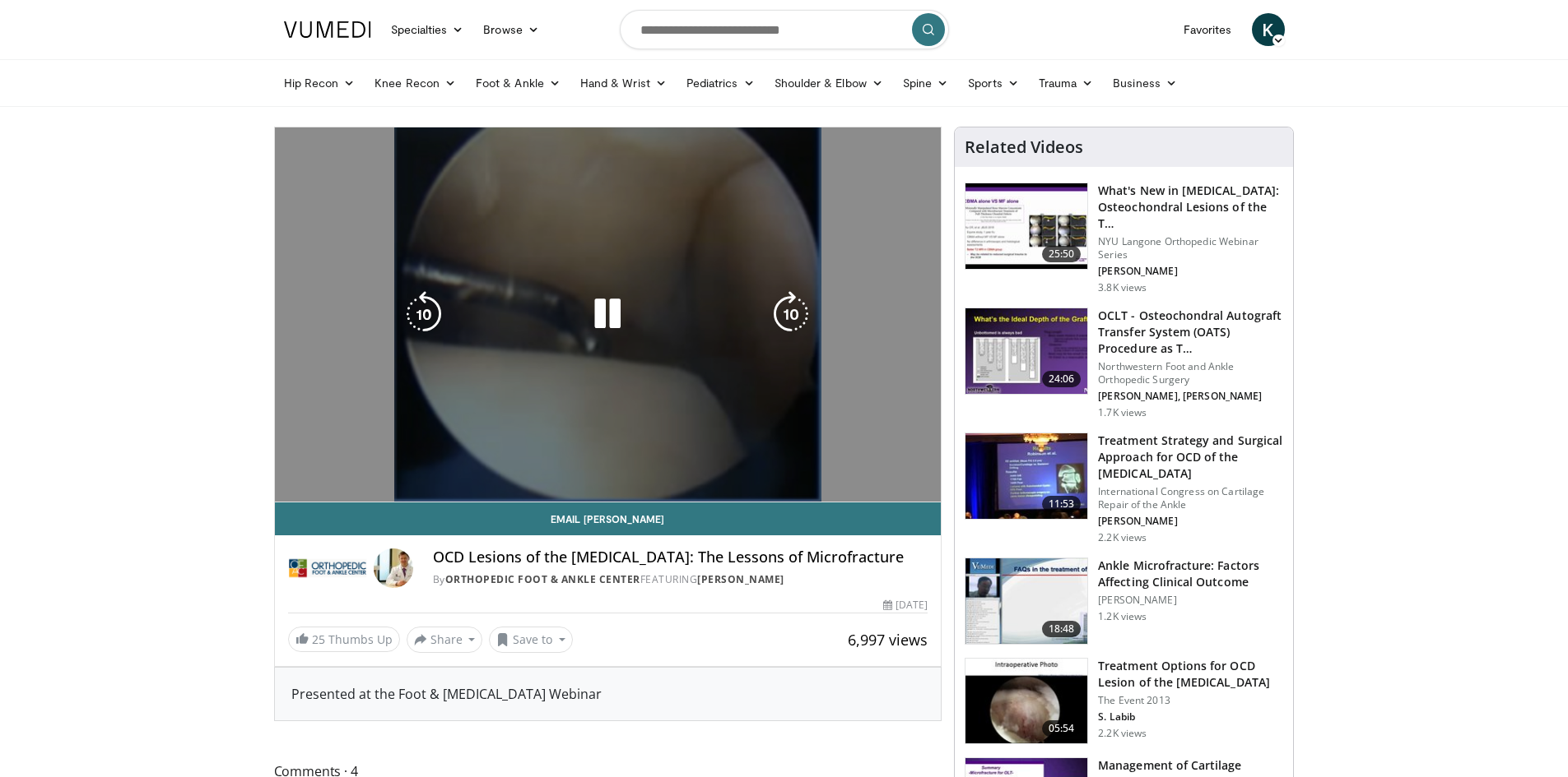
click at [894, 486] on div "10 seconds Tap to unmute" at bounding box center [608, 314] width 667 height 374
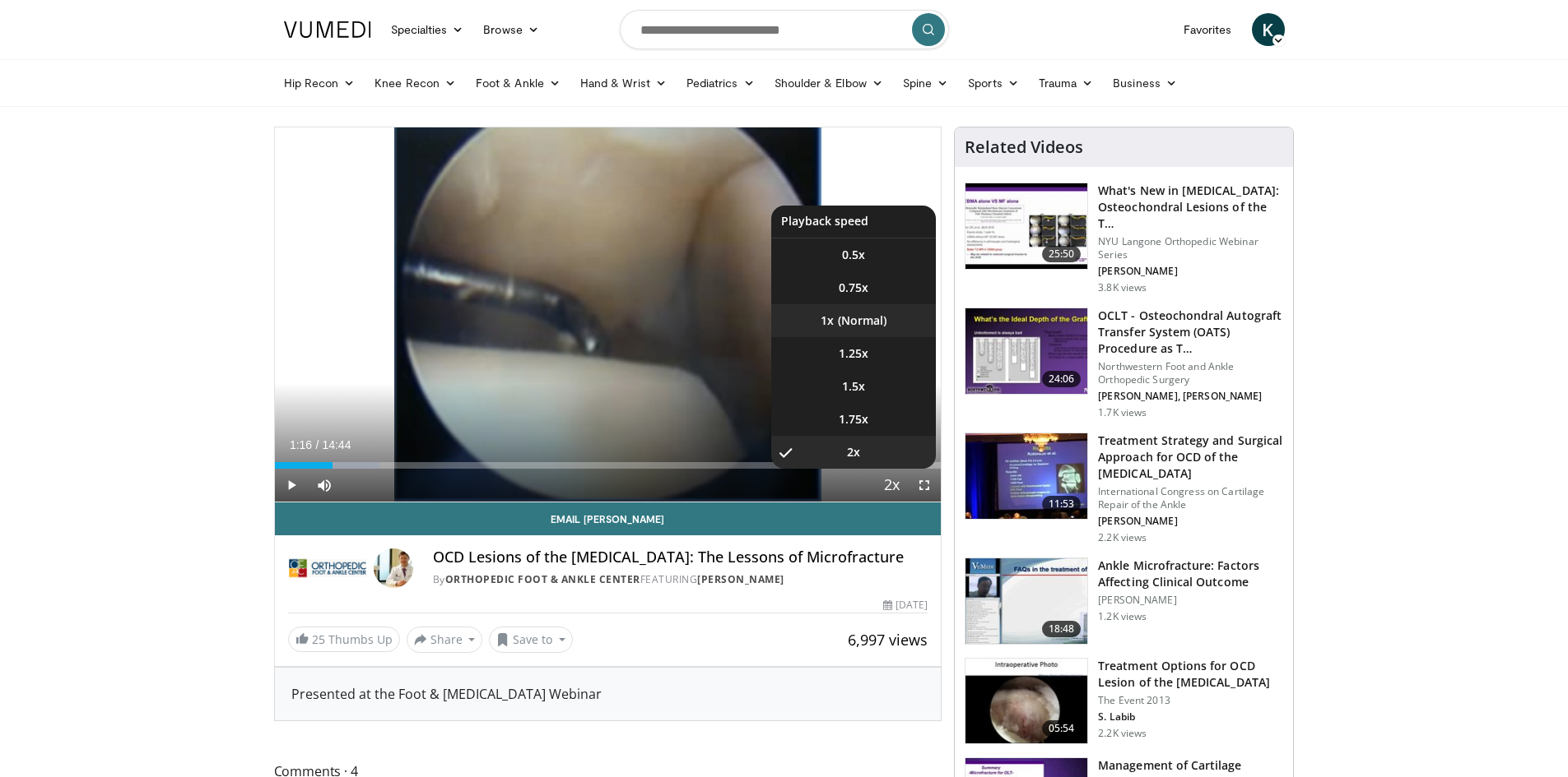
click at [848, 320] on li "1x" at bounding box center [853, 320] width 164 height 33
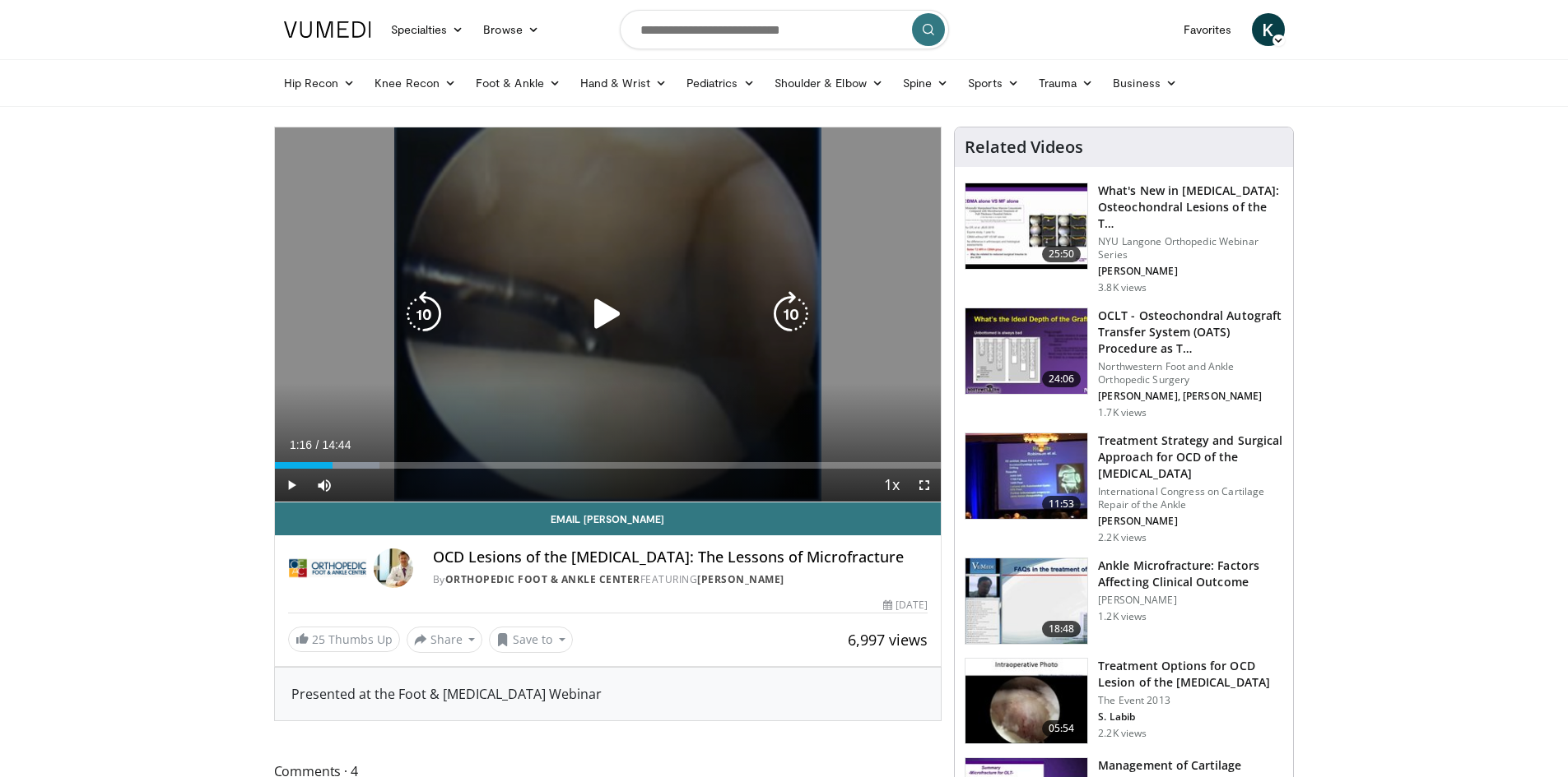
click at [569, 314] on div "Video Player" at bounding box center [608, 314] width 400 height 33
click at [607, 313] on icon "Video Player" at bounding box center [608, 314] width 46 height 46
click at [588, 278] on div "10 seconds Tap to unmute" at bounding box center [608, 314] width 667 height 374
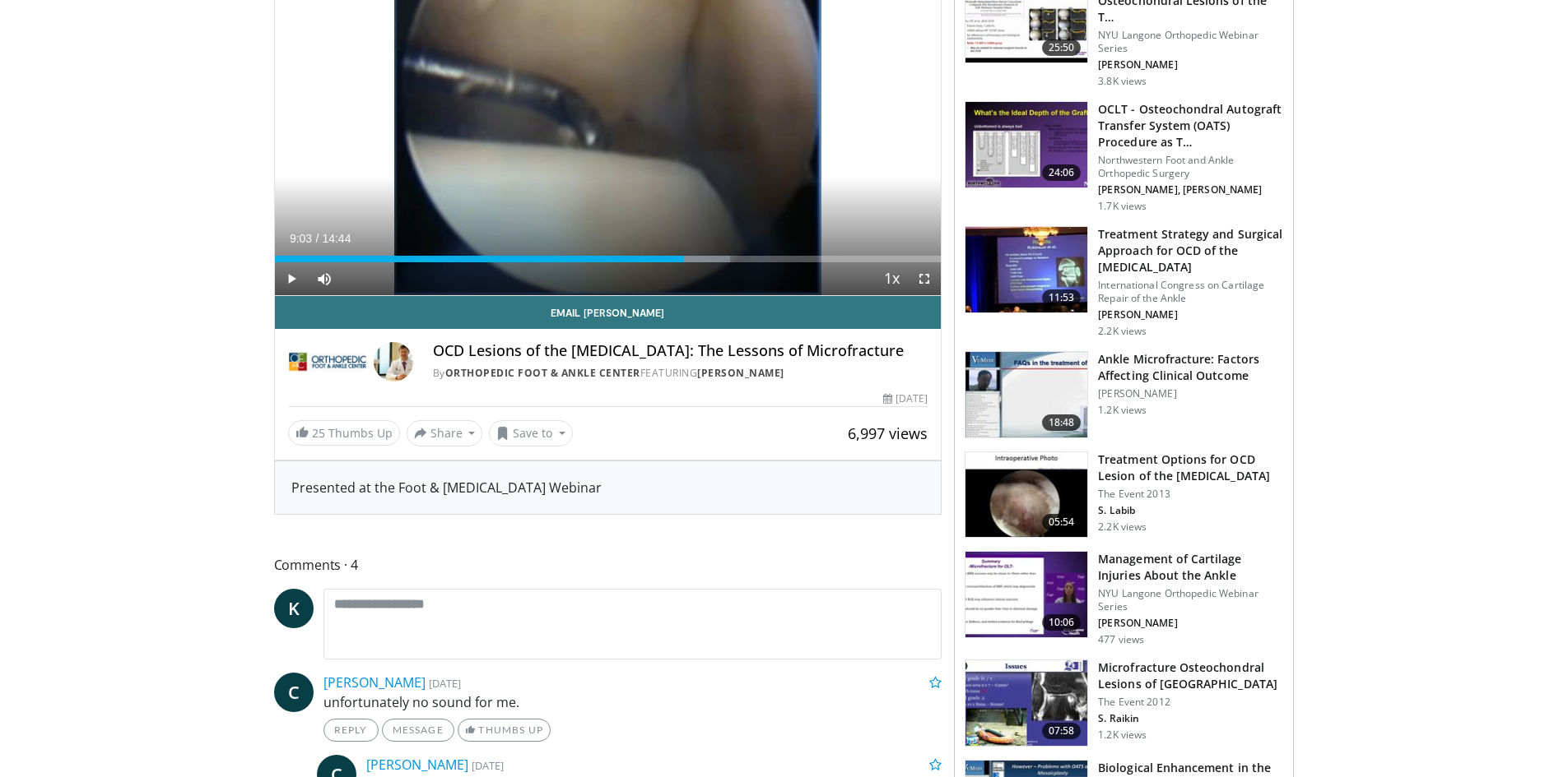
scroll to position [247, 0]
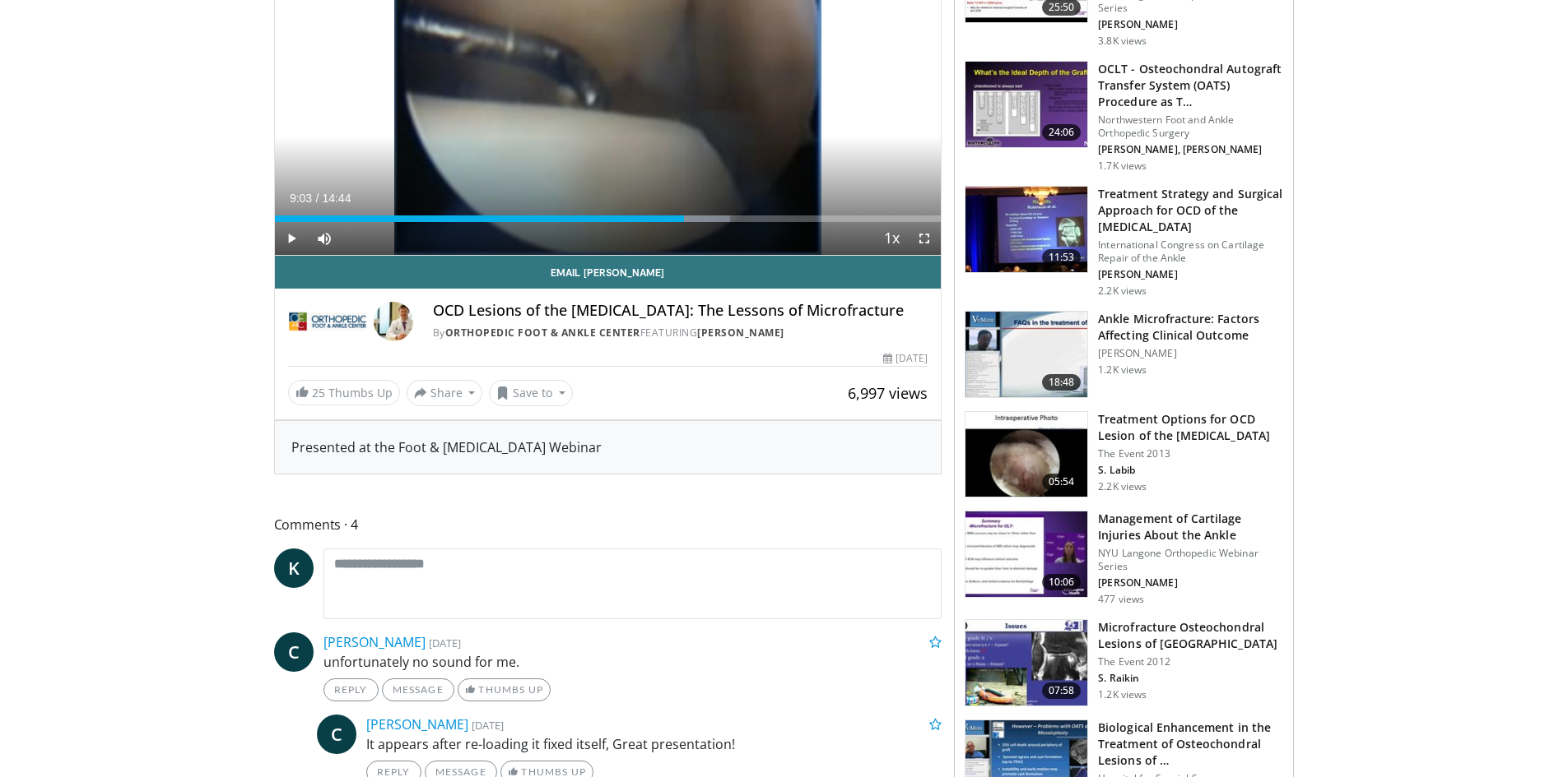
click at [1036, 437] on img at bounding box center [1026, 454] width 122 height 86
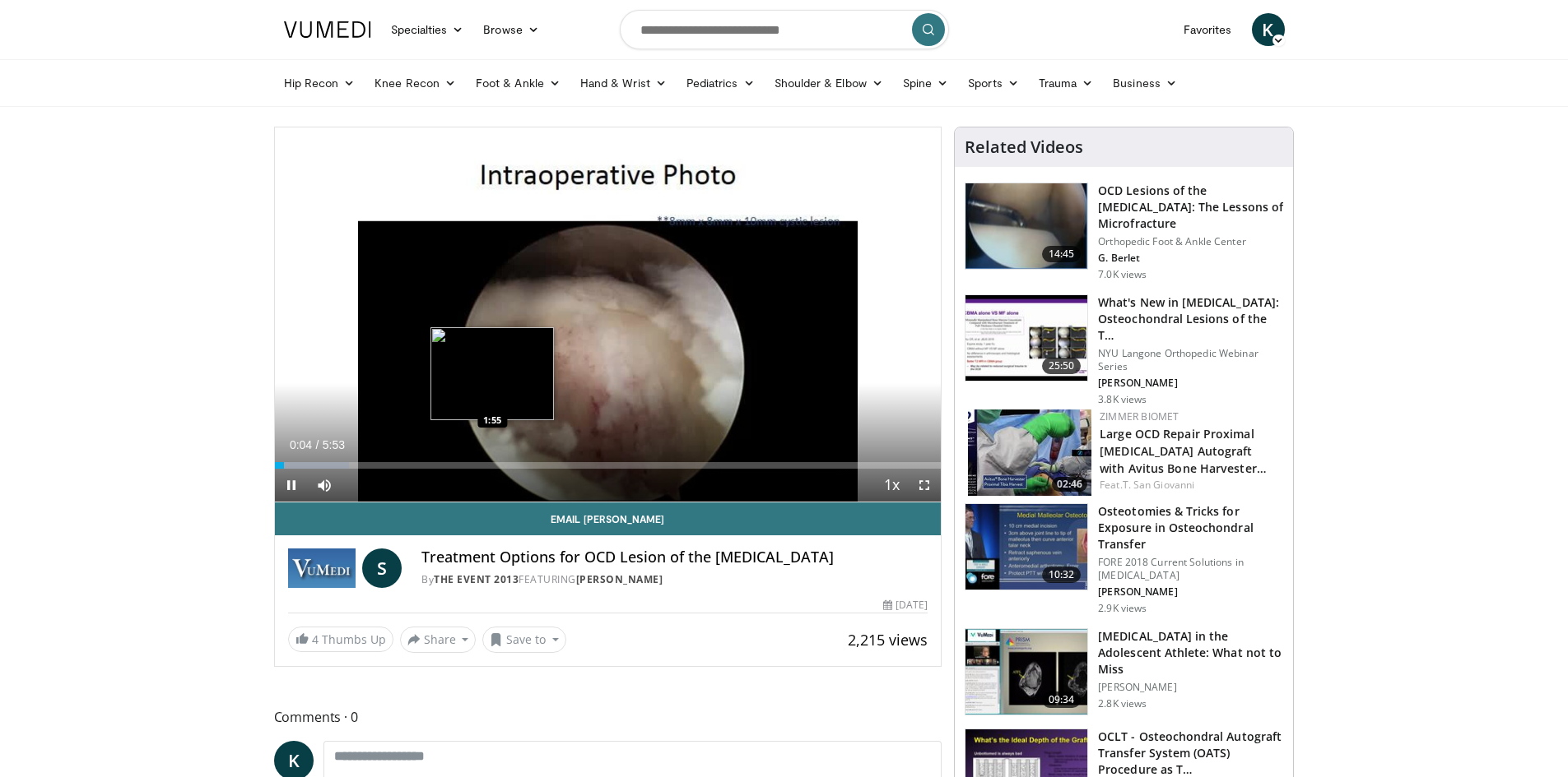
click at [493, 463] on div "Loaded : 11.19% 0:04 1:55" at bounding box center [608, 465] width 667 height 6
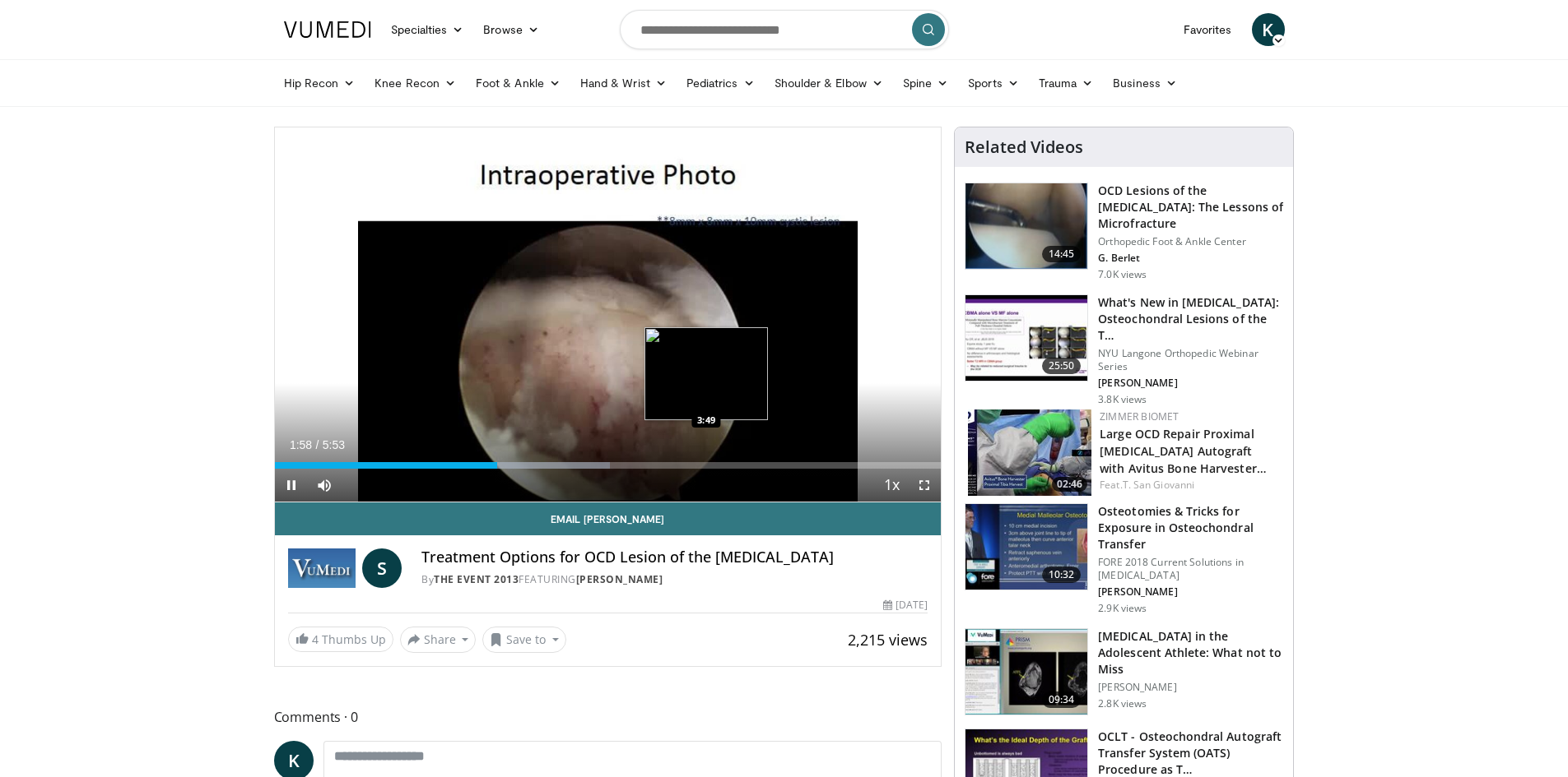
click at [706, 468] on div "Loaded : 50.36% 1:58 3:49" at bounding box center [608, 465] width 667 height 6
click at [738, 461] on div "Loaded : 83.93% 3:51 4:05" at bounding box center [608, 461] width 667 height 16
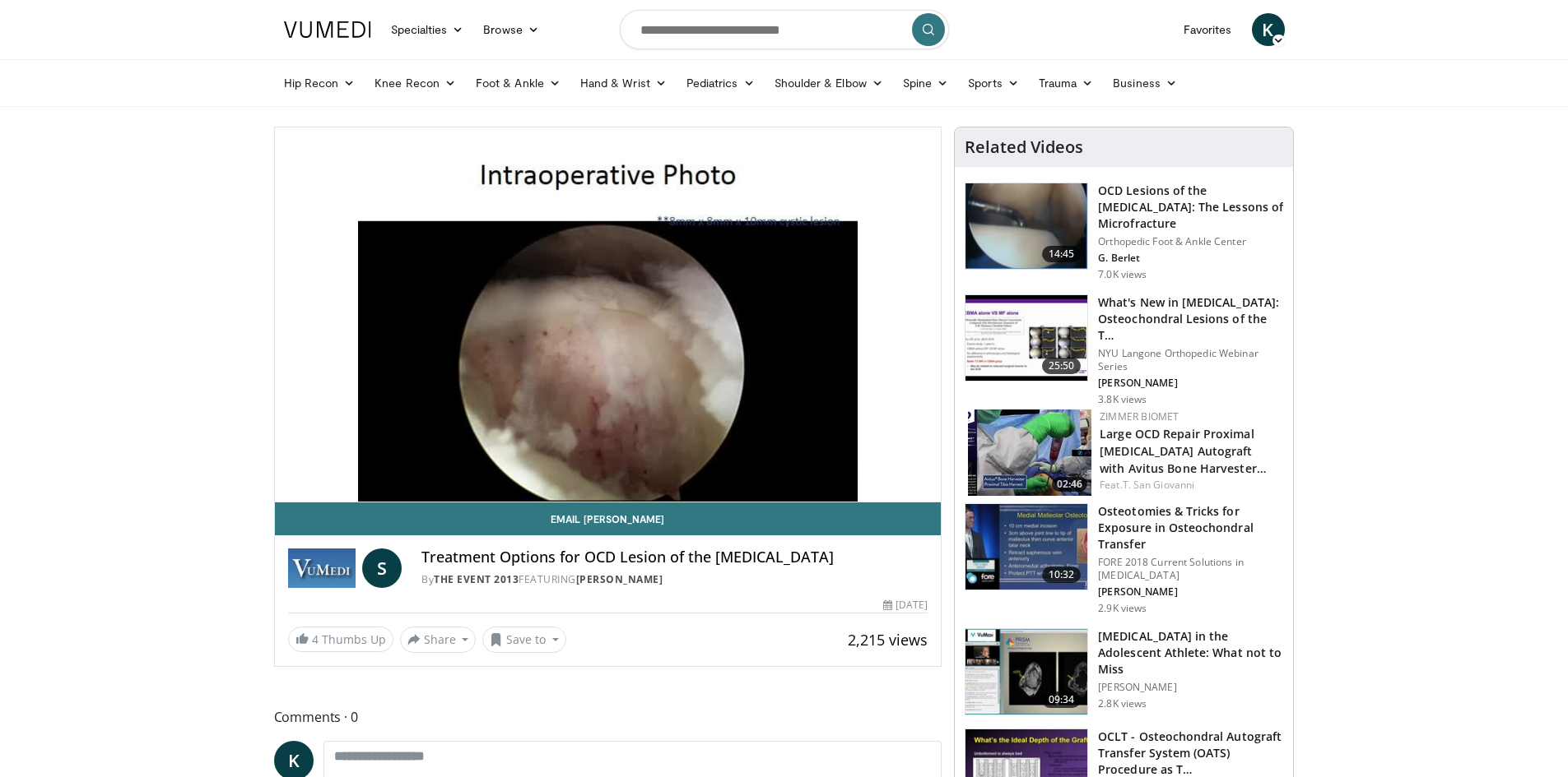
click at [1053, 420] on img at bounding box center [1029, 453] width 124 height 87
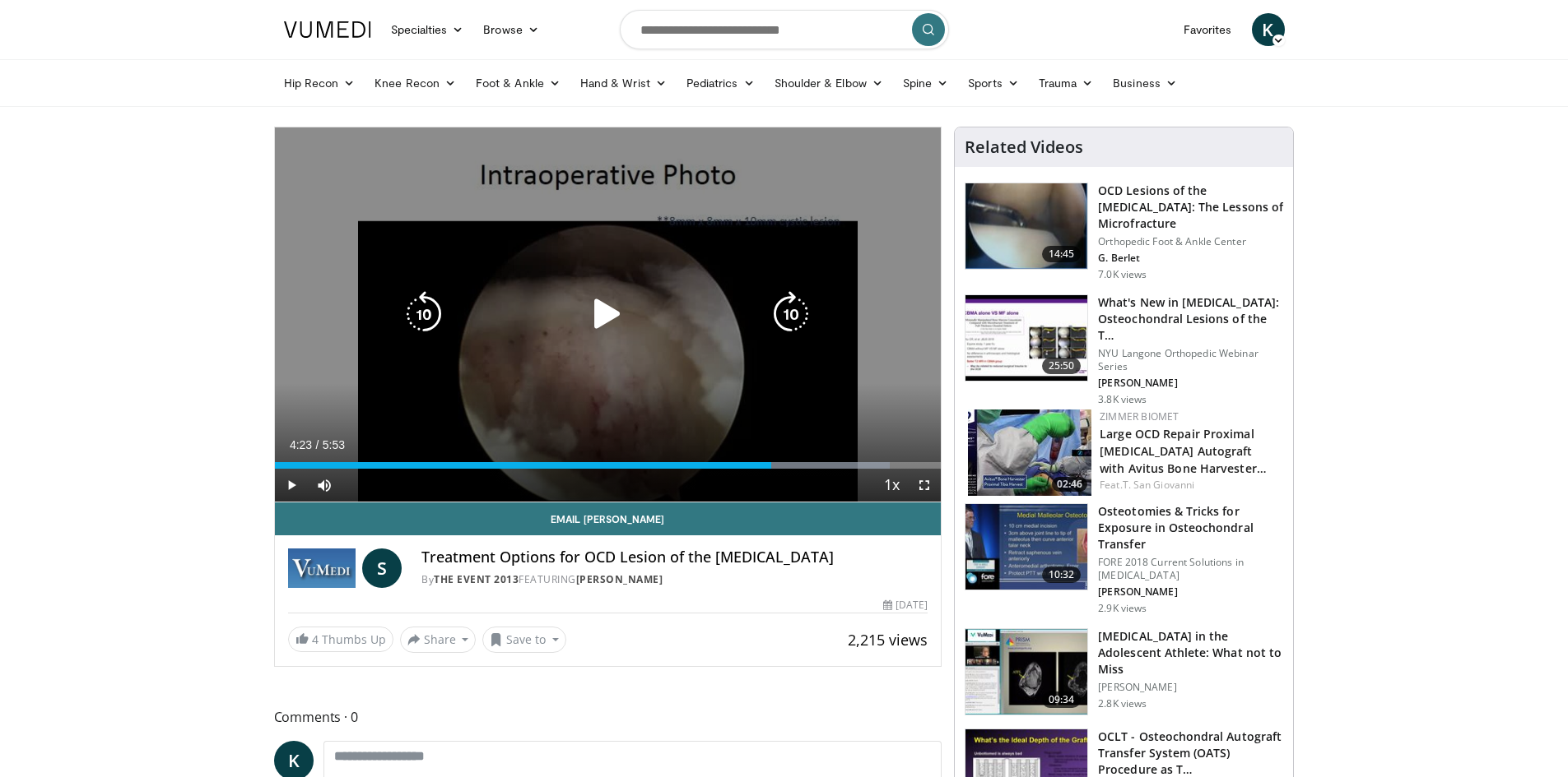
click at [608, 315] on icon "Video Player" at bounding box center [608, 314] width 46 height 46
click at [411, 179] on div "10 seconds Tap to unmute" at bounding box center [608, 314] width 667 height 374
click at [600, 310] on icon "Video Player" at bounding box center [608, 314] width 46 height 46
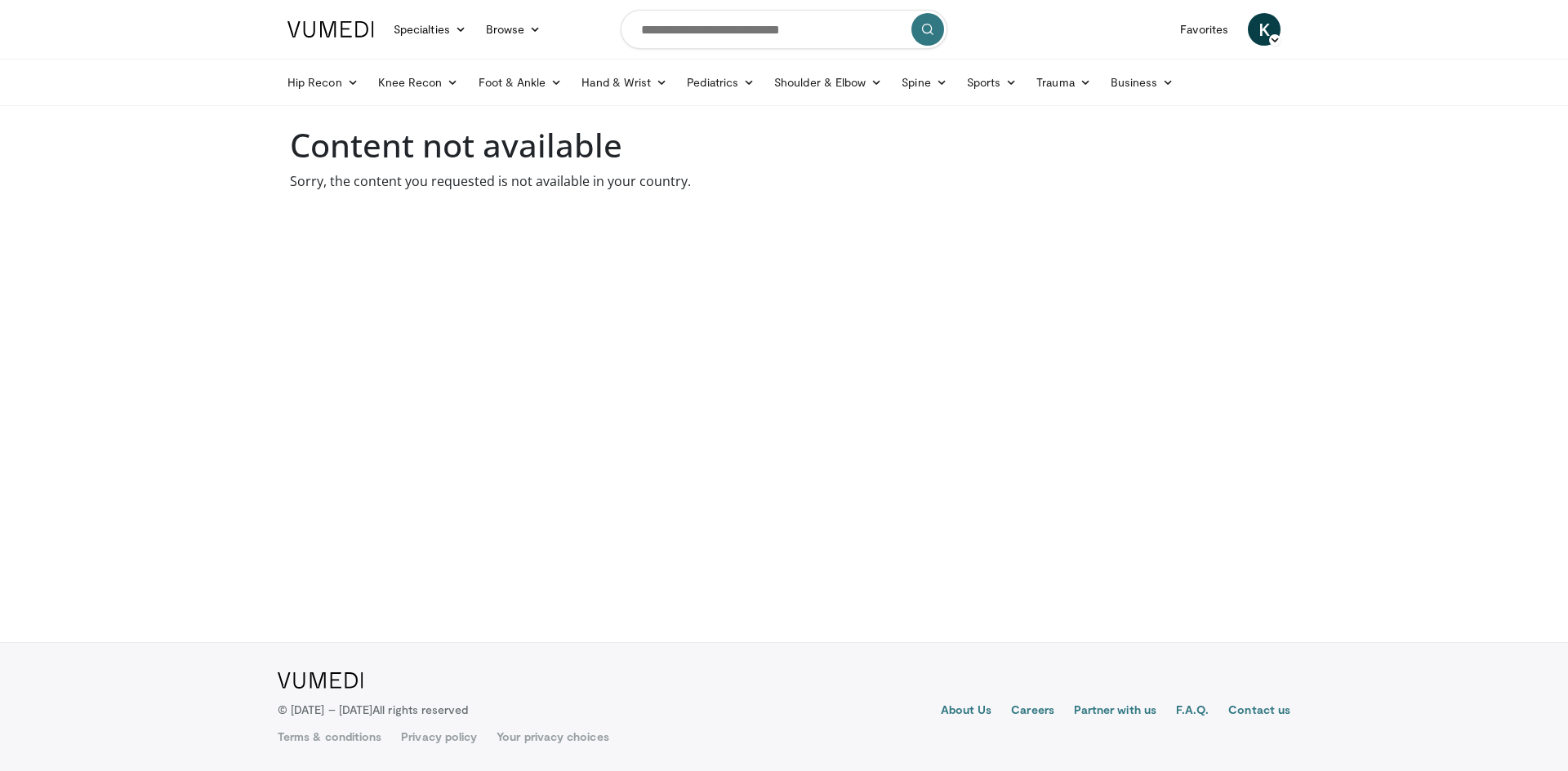
click at [496, 318] on body "Specialties Adult & Family Medicine Allergy, [MEDICAL_DATA], Immunology Anesthe…" at bounding box center [784, 385] width 1568 height 771
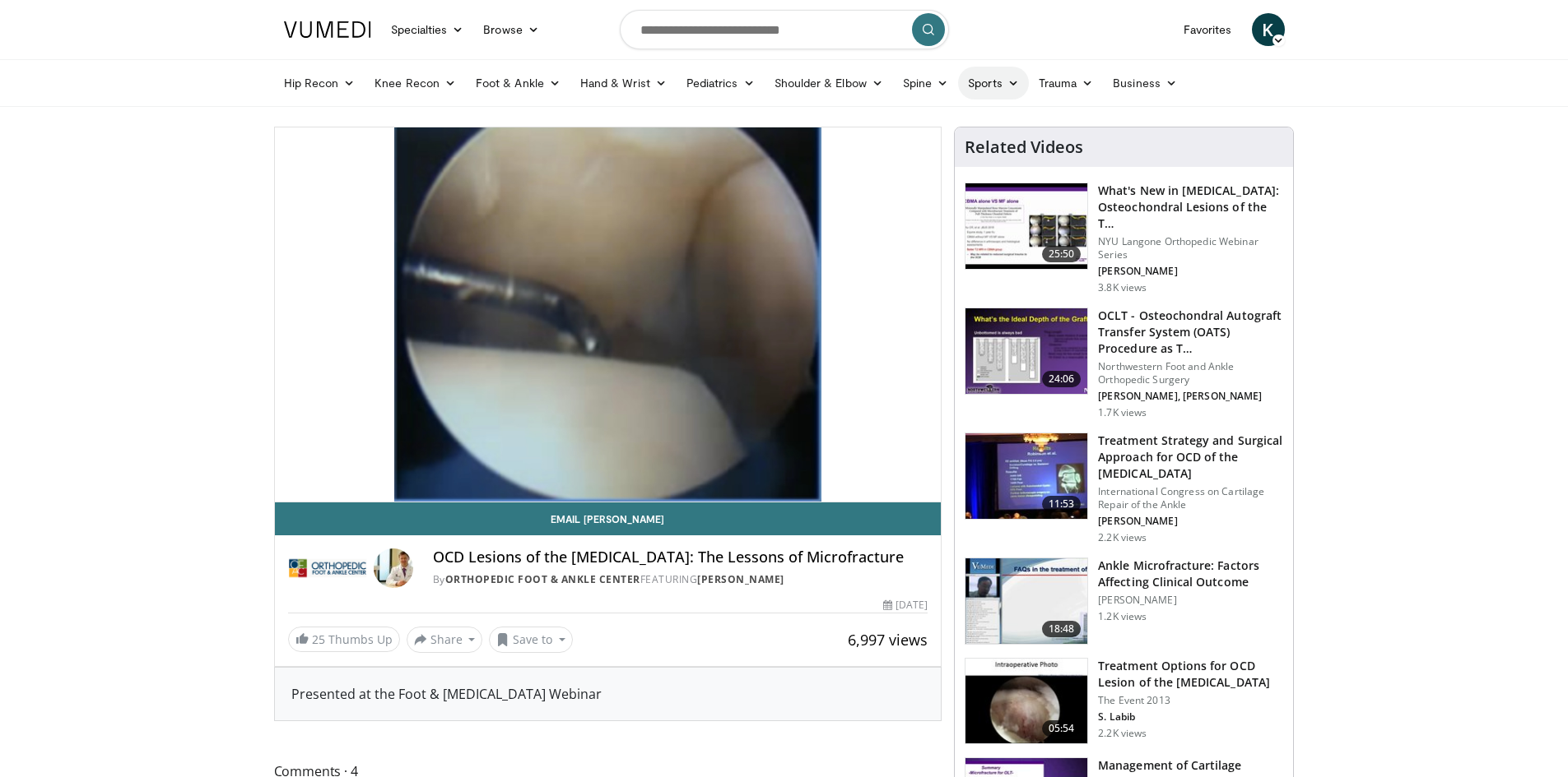
click at [1007, 80] on icon at bounding box center [1013, 82] width 11 height 11
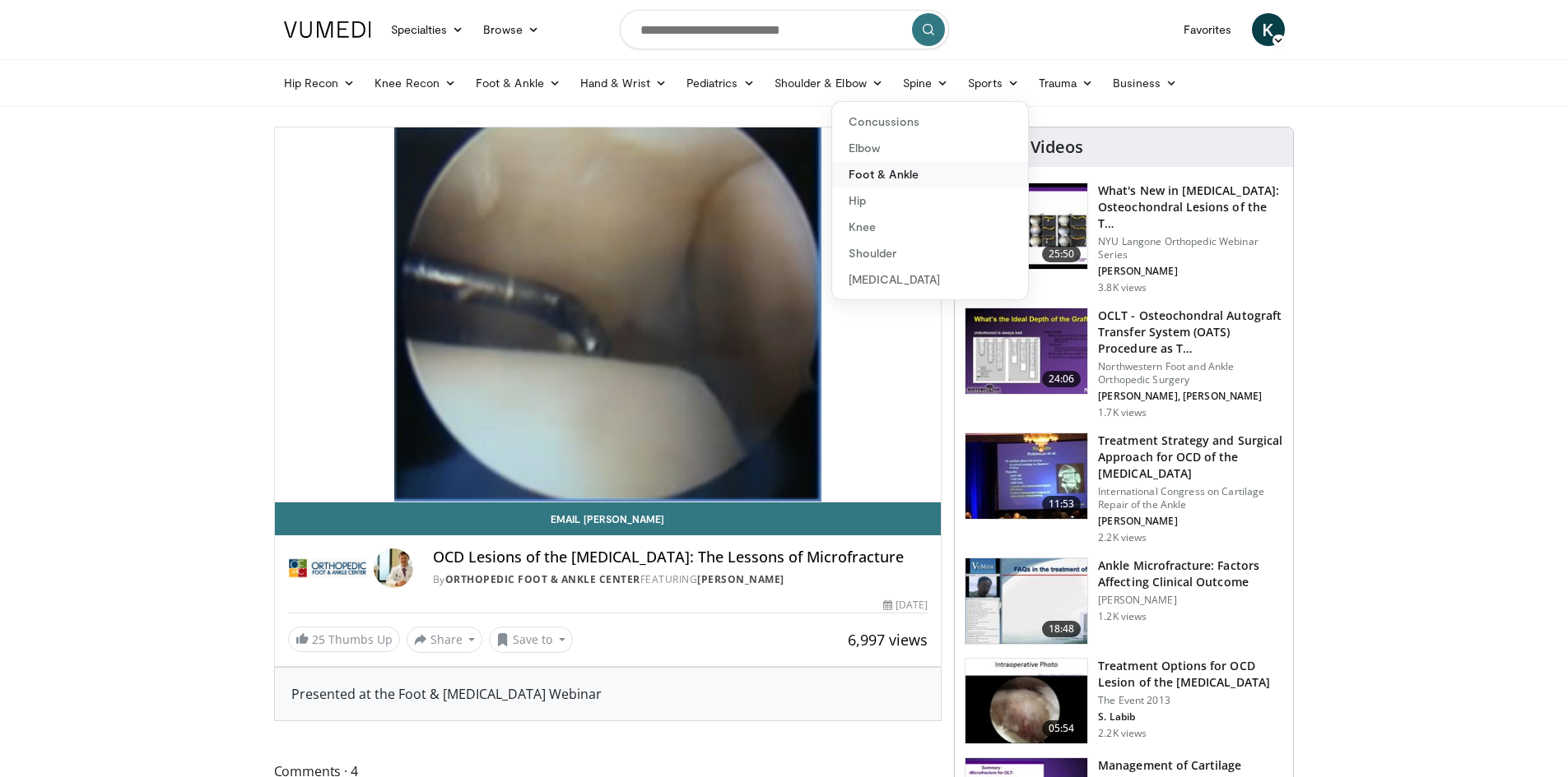
click at [884, 172] on link "Foot & Ankle" at bounding box center [929, 174] width 195 height 27
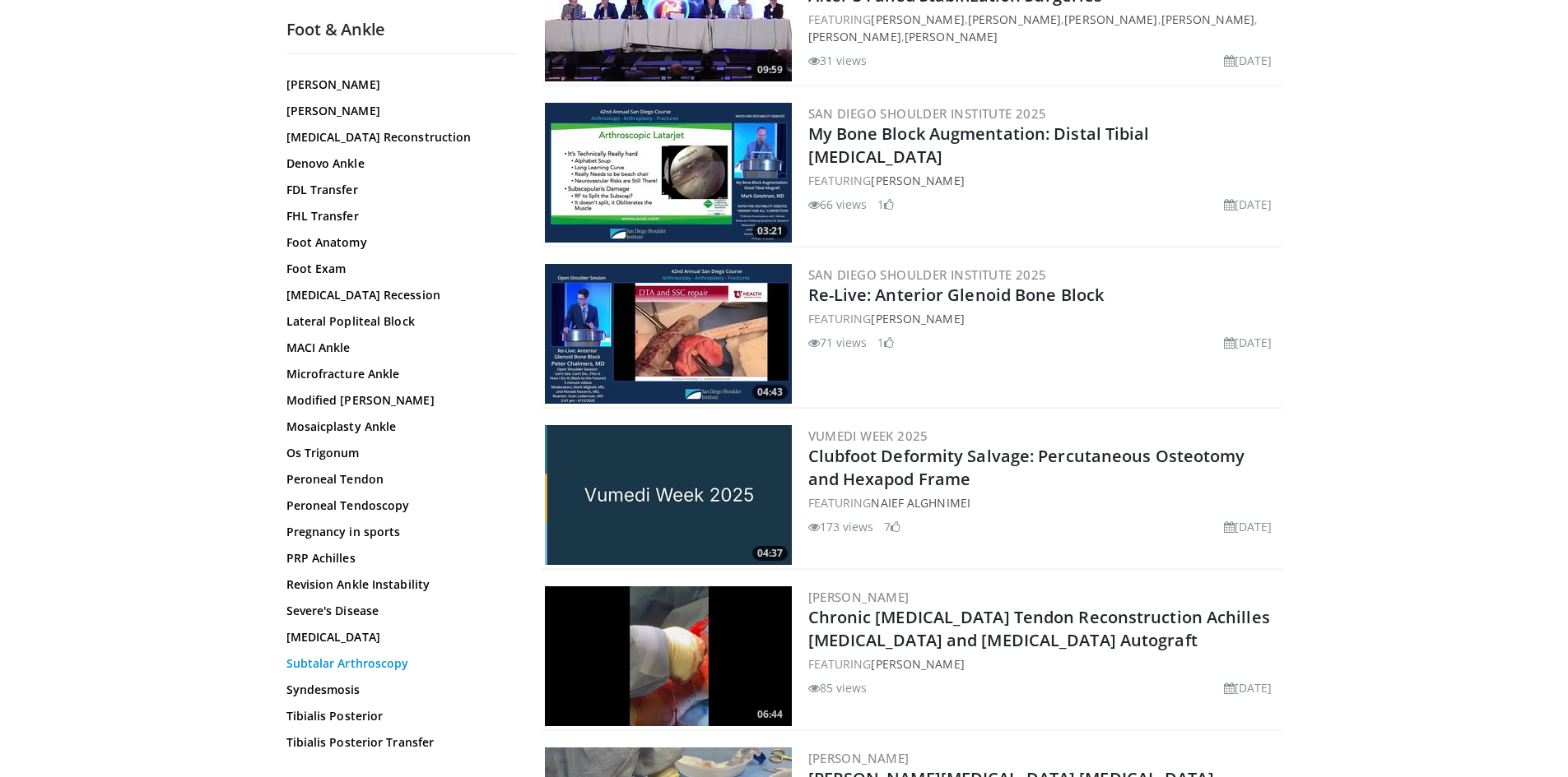
scroll to position [247, 0]
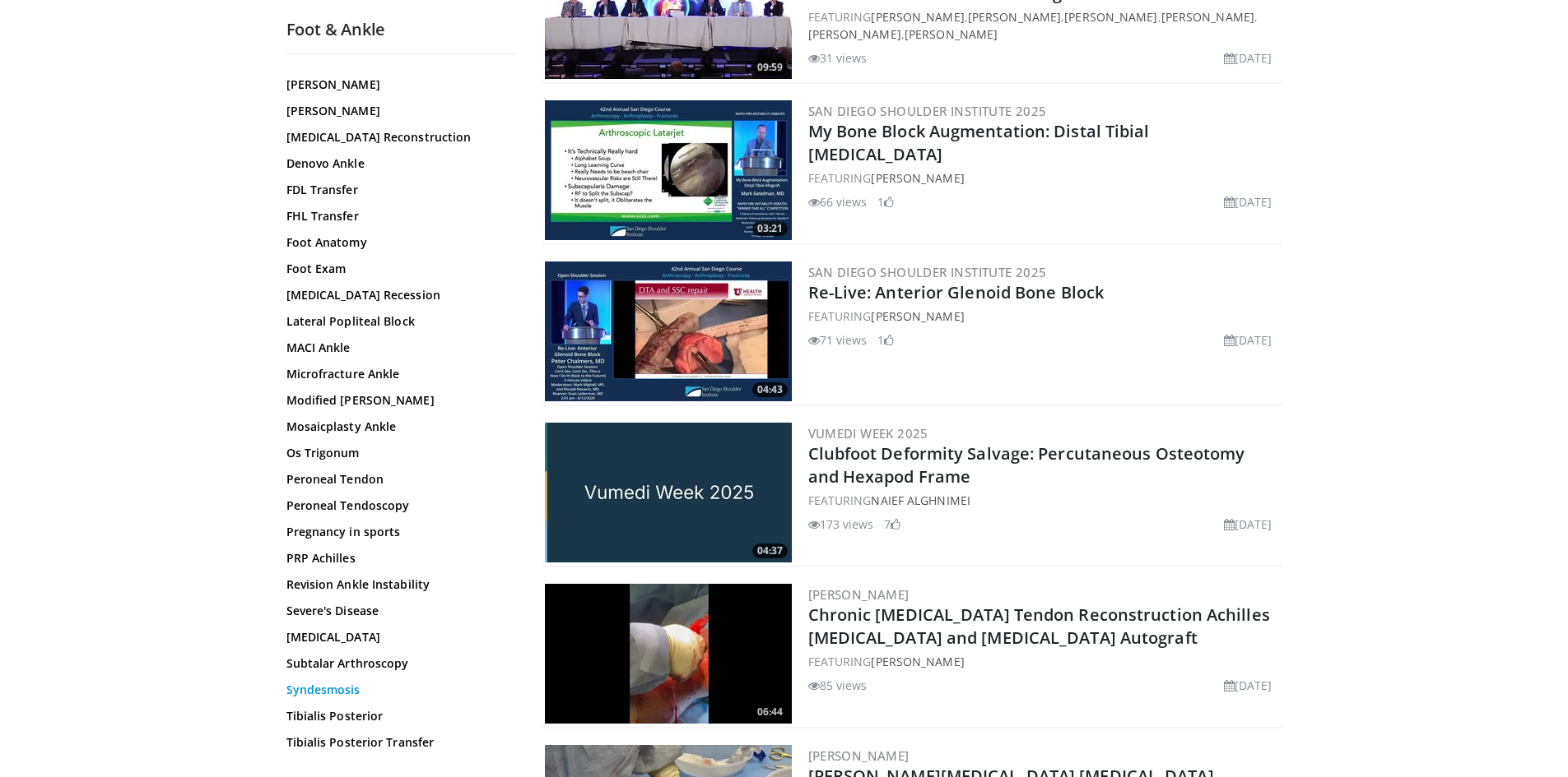
click at [350, 682] on link "Syndesmosis" at bounding box center [397, 689] width 222 height 17
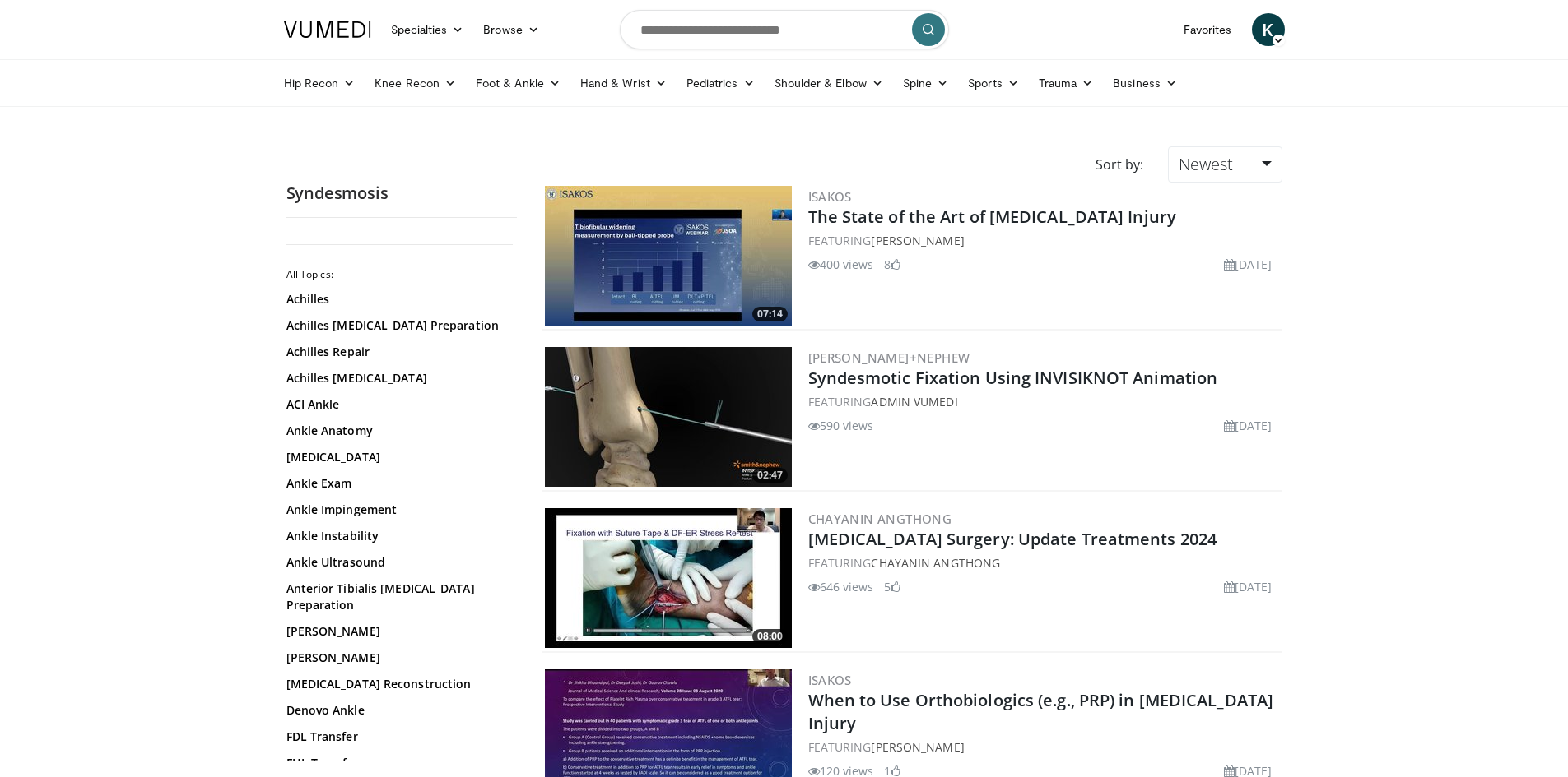
click at [679, 416] on img at bounding box center [668, 417] width 247 height 140
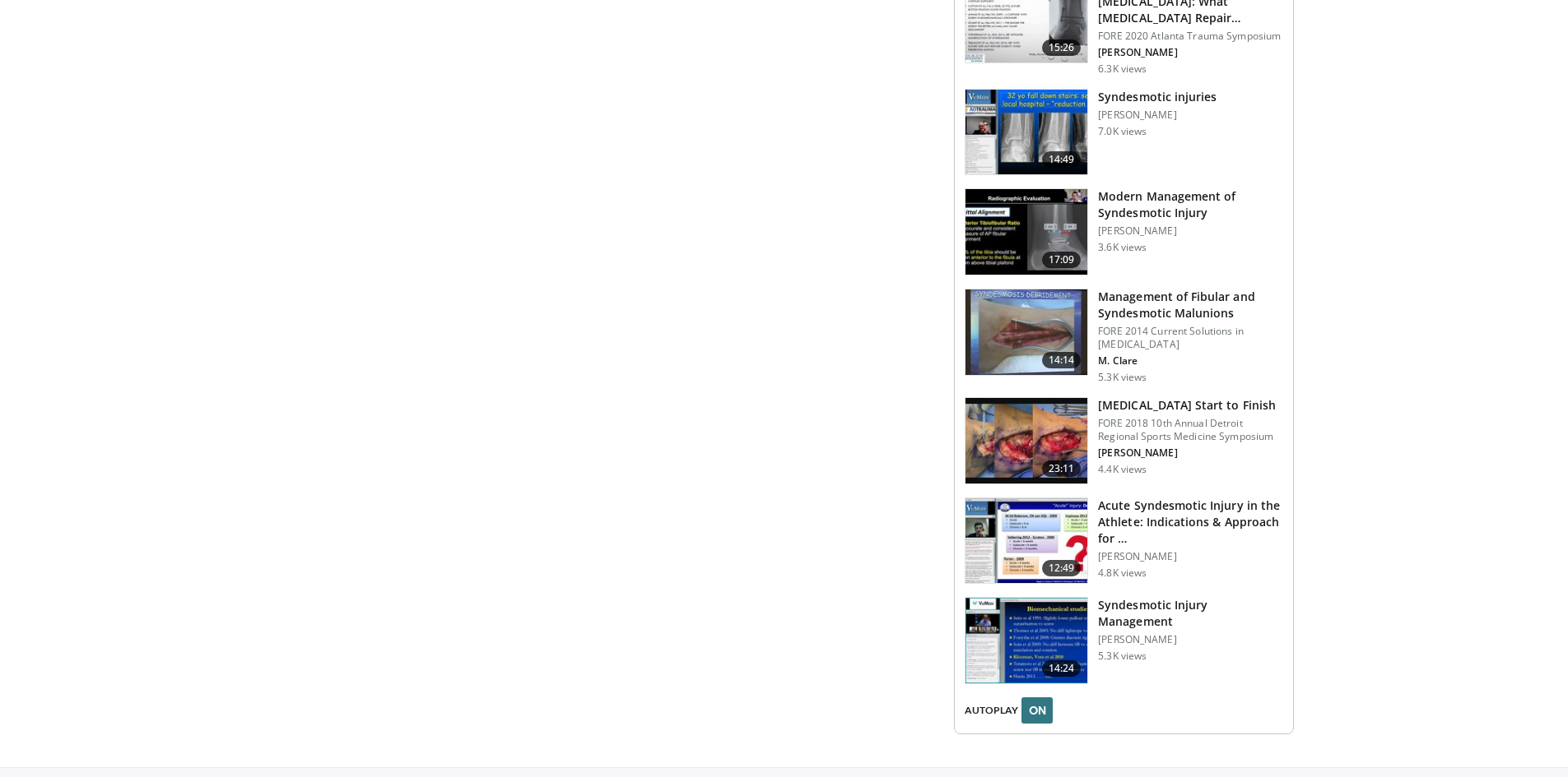
scroll to position [1645, 0]
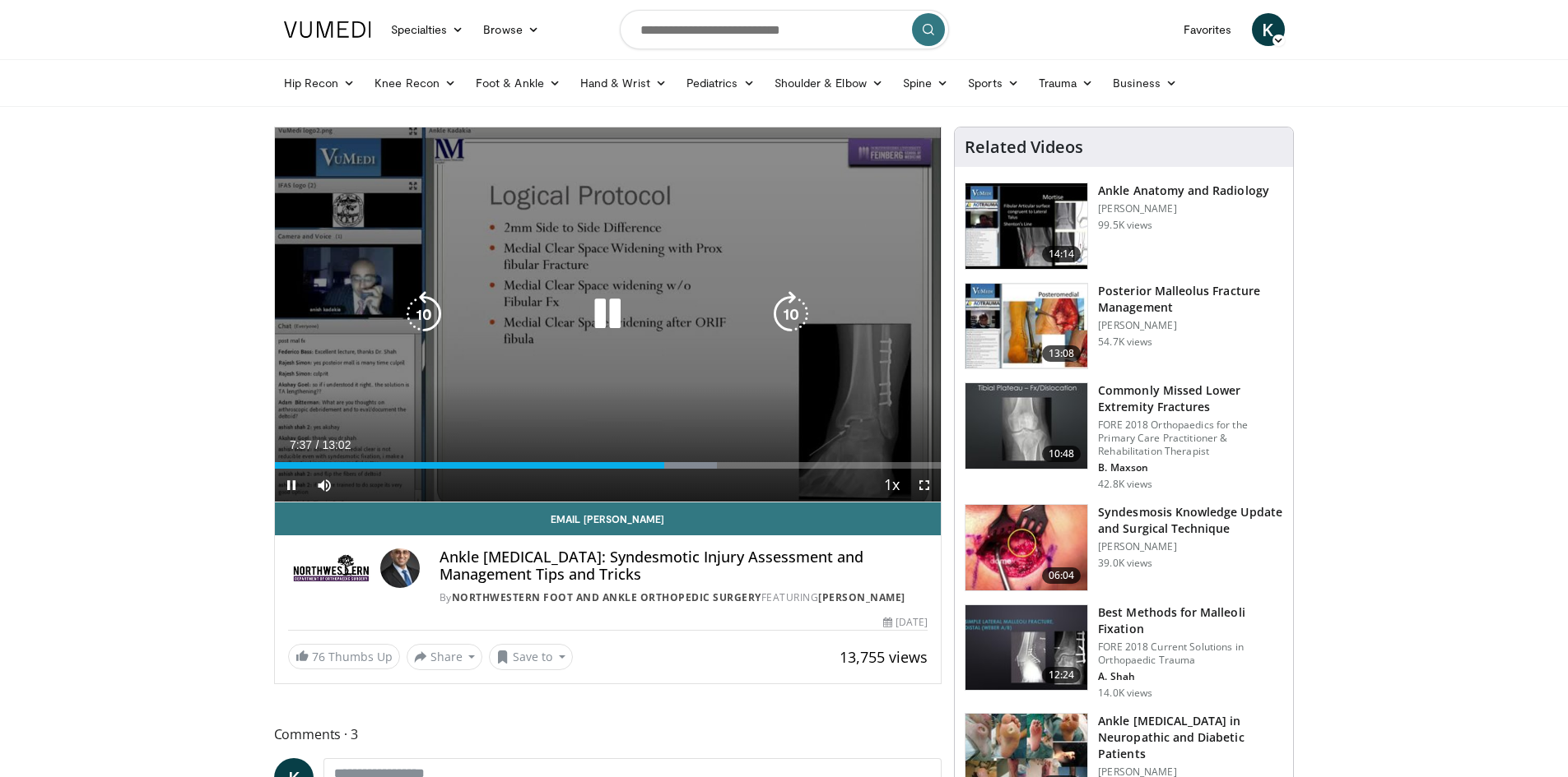
click at [606, 277] on div "10 seconds Tap to unmute" at bounding box center [608, 314] width 667 height 374
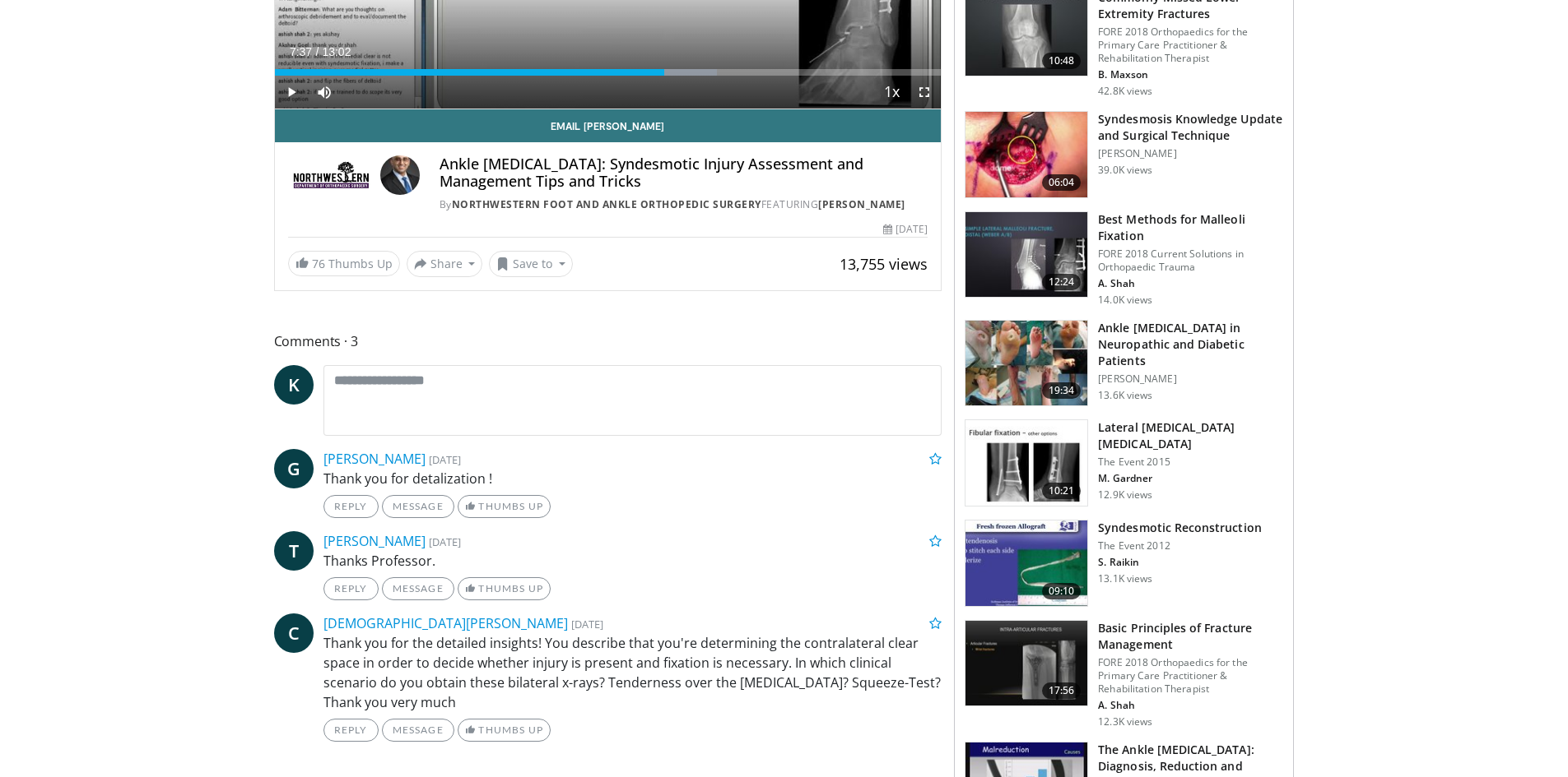
scroll to position [658, 0]
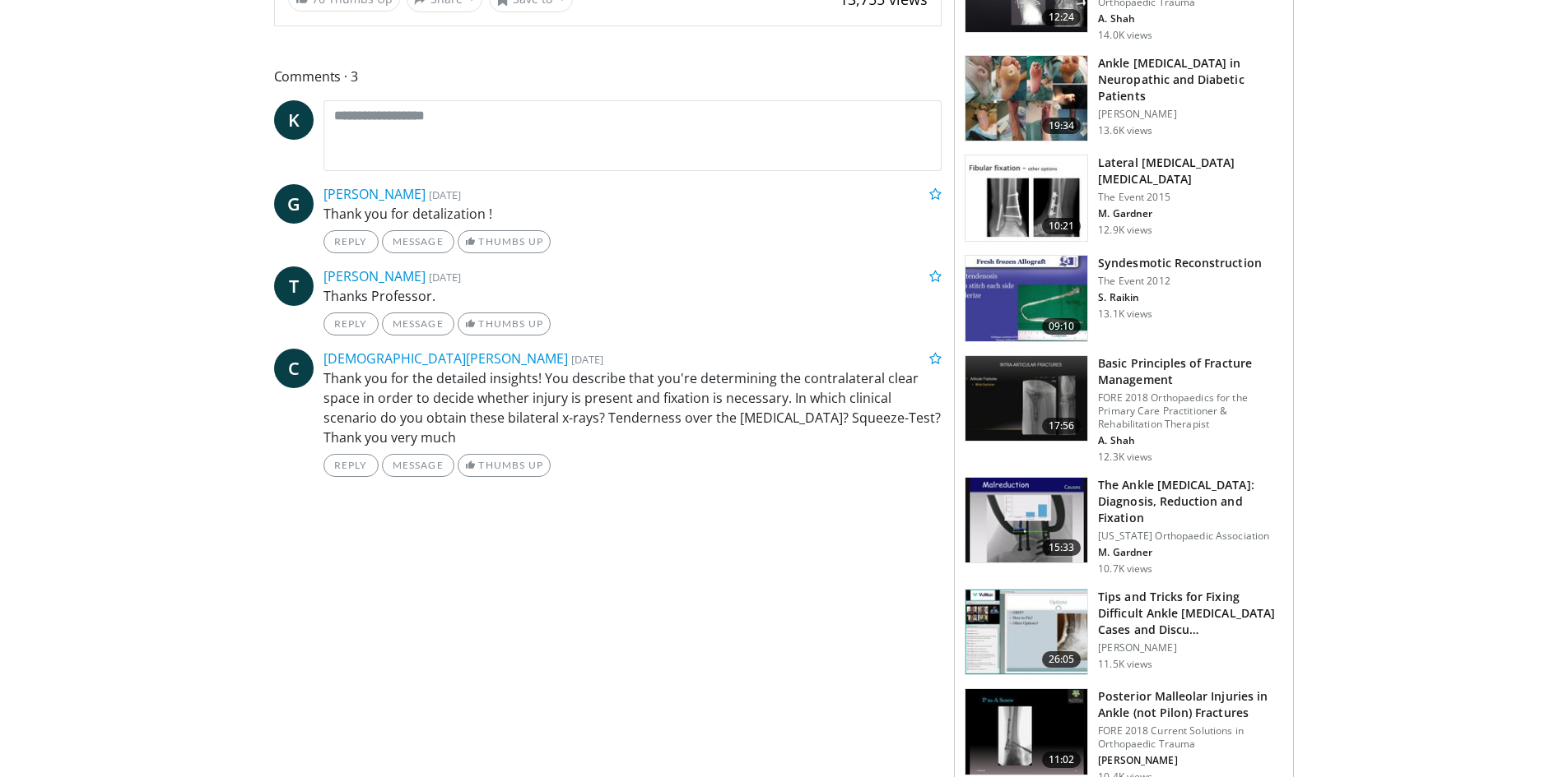
click at [1037, 525] on img at bounding box center [1026, 521] width 122 height 86
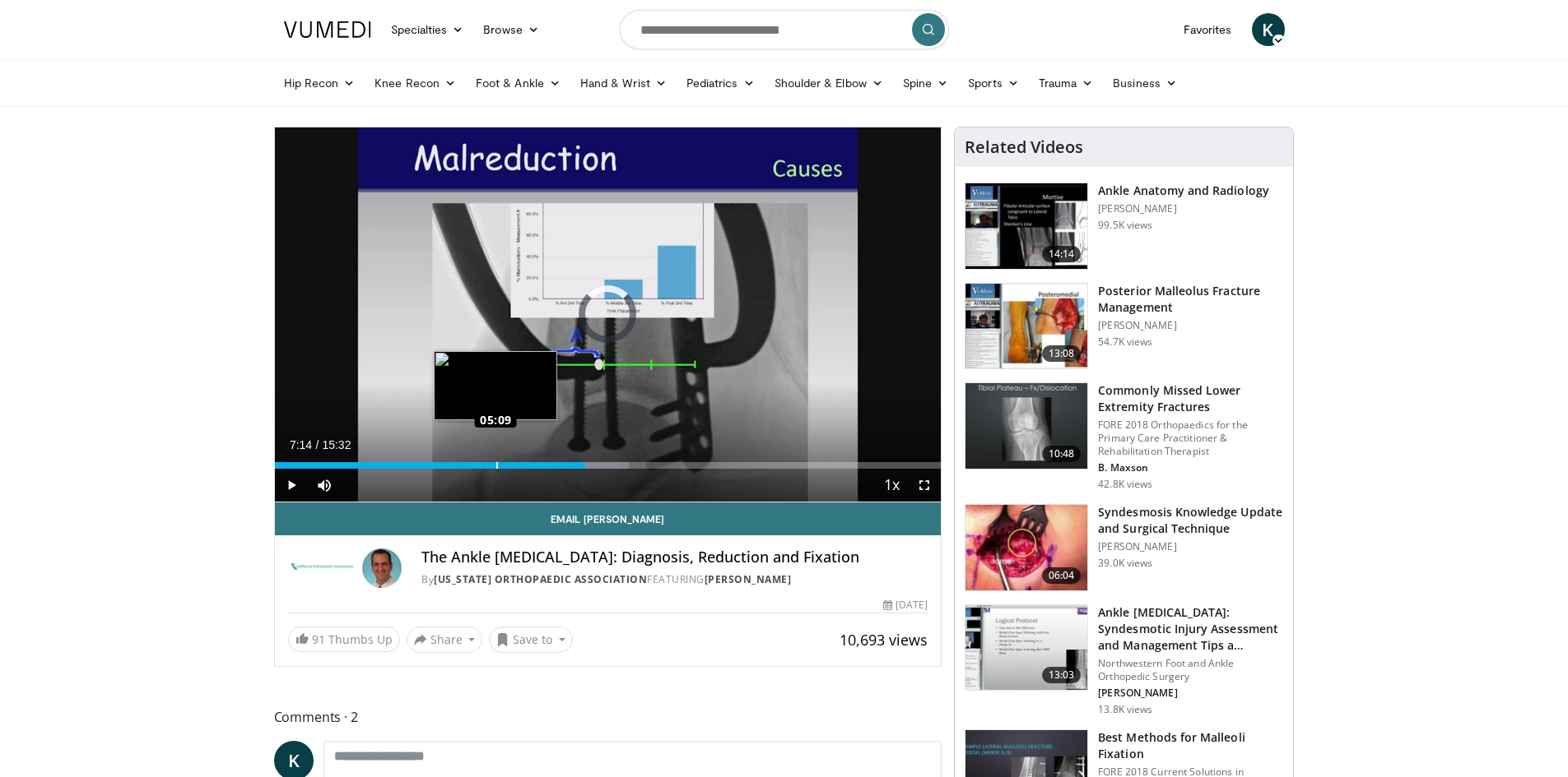
click at [495, 464] on div "Loaded : 53.21% 07:14 05:09" at bounding box center [608, 465] width 667 height 6
click at [446, 471] on div "Current Time 5:10 / Duration 15:32 Play Skip Backward Skip Forward Mute 96% Loa…" at bounding box center [608, 484] width 667 height 33
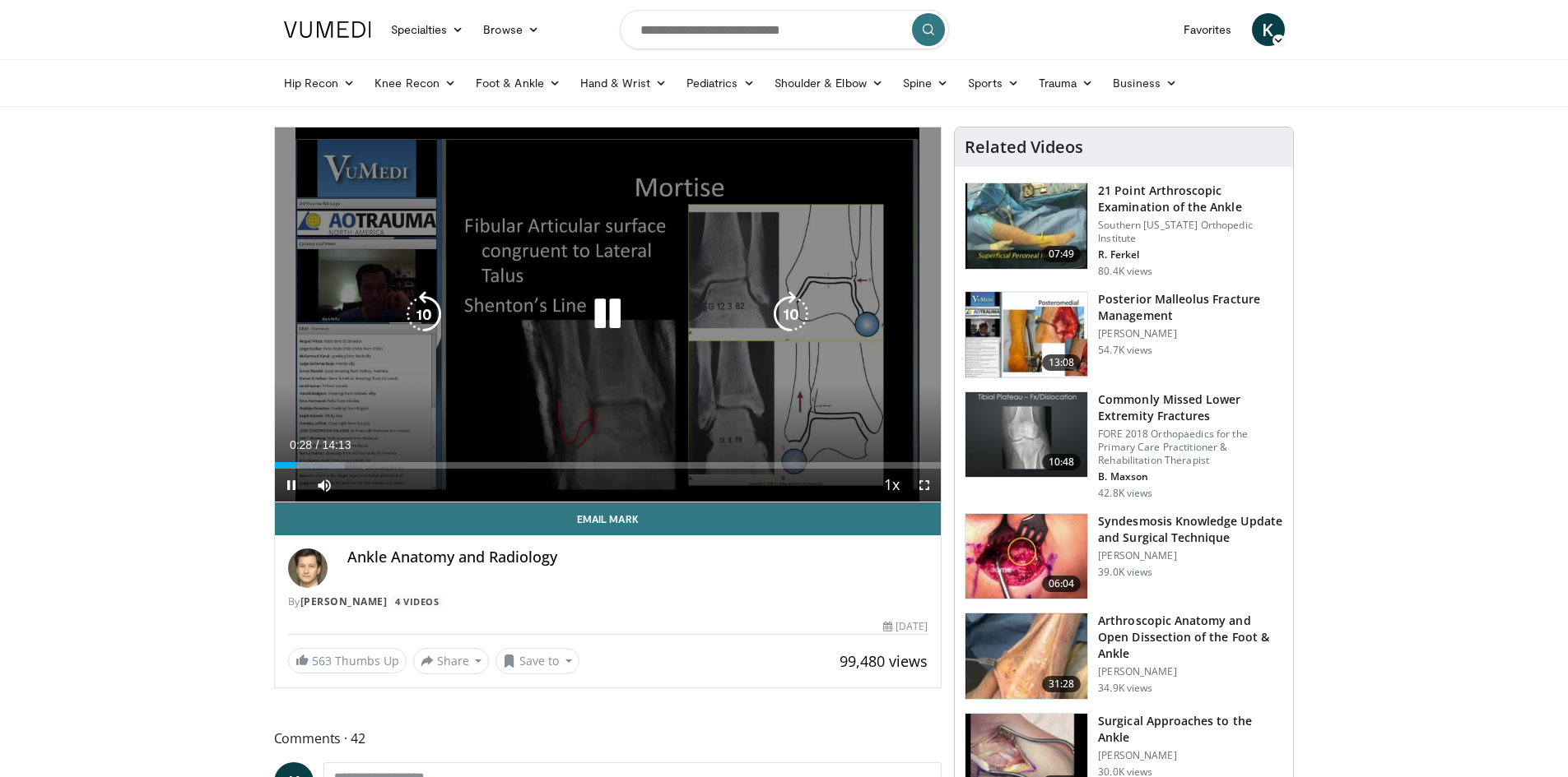
click at [629, 280] on div "10 seconds Tap to unmute" at bounding box center [608, 314] width 667 height 374
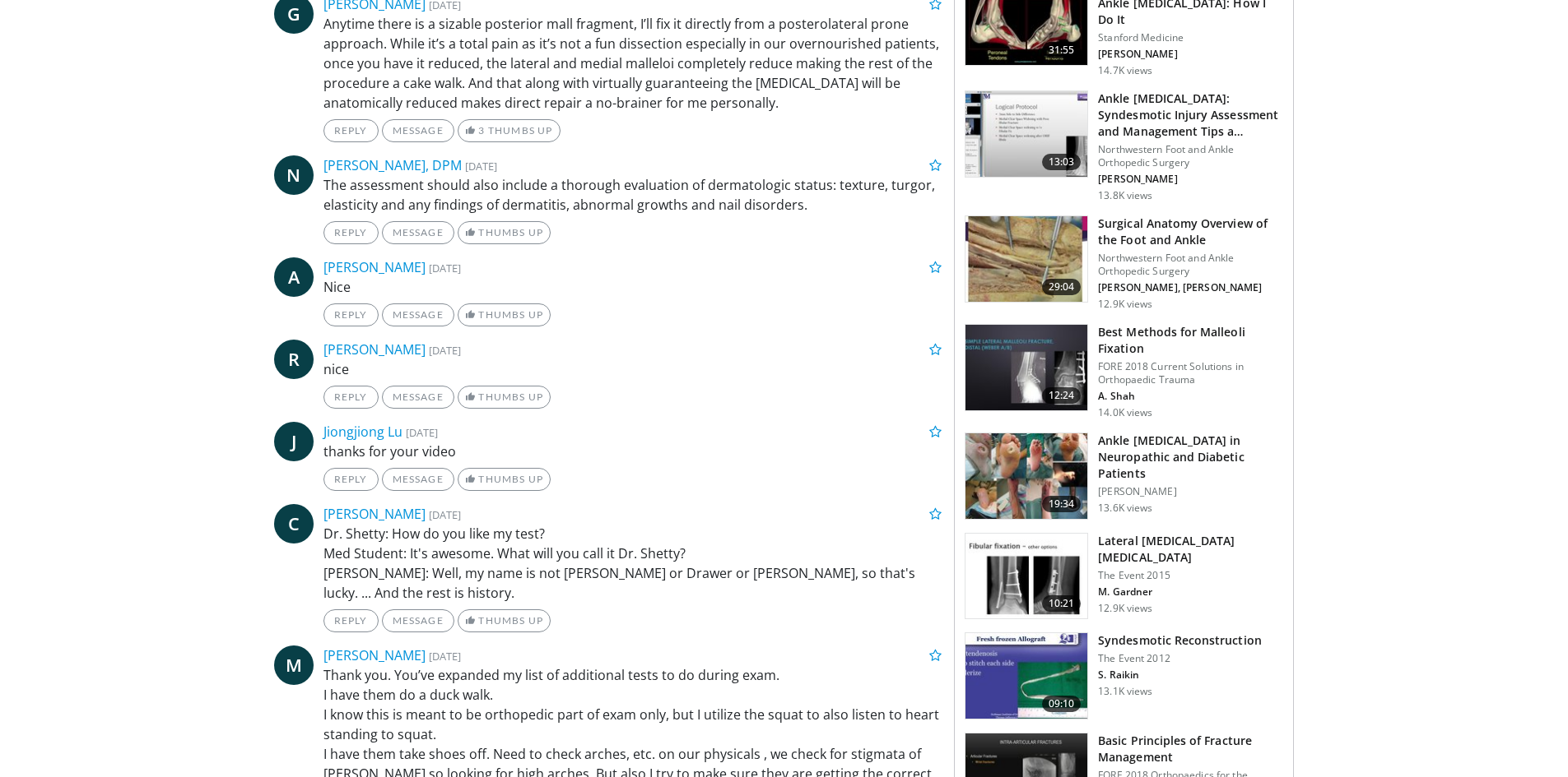
scroll to position [987, 0]
